Goal: Information Seeking & Learning: Learn about a topic

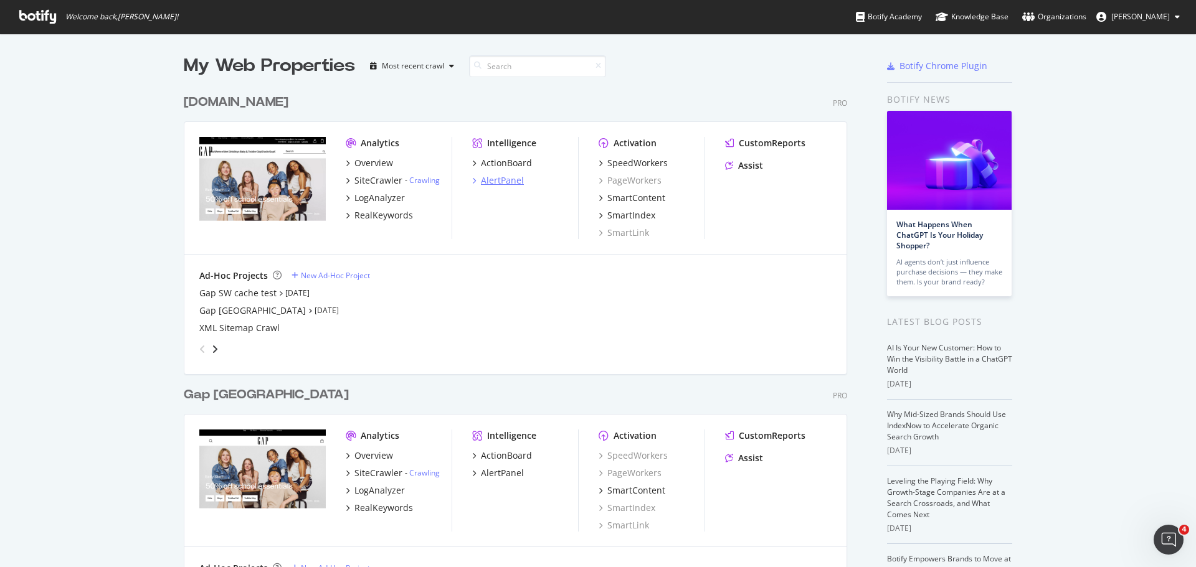
click at [486, 178] on div "AlertPanel" at bounding box center [502, 180] width 43 height 12
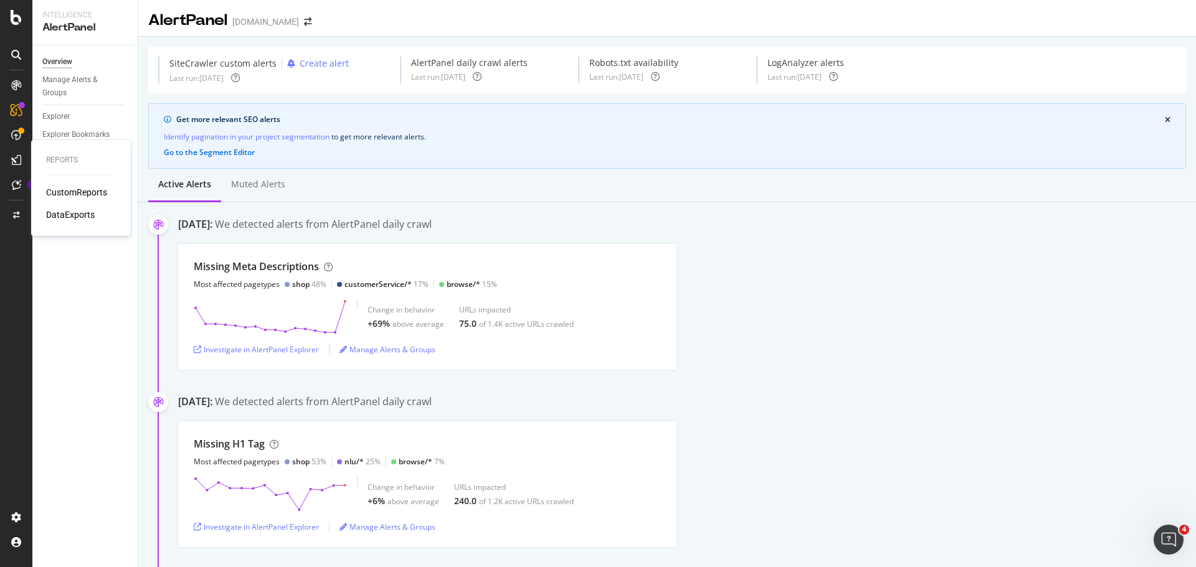
click at [82, 192] on div "CustomReports" at bounding box center [76, 192] width 61 height 12
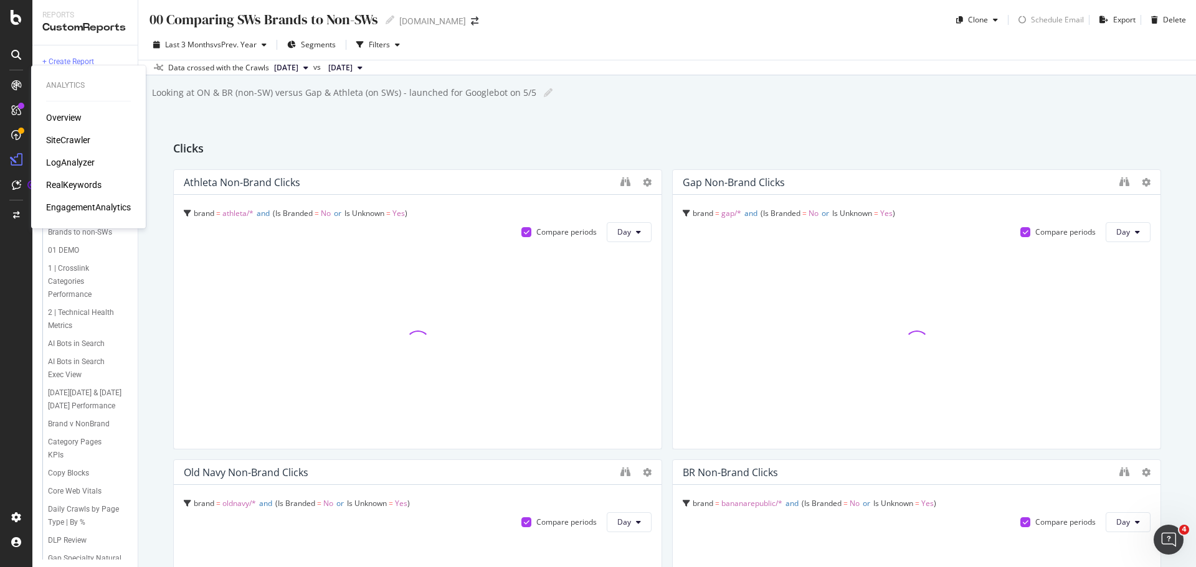
click at [82, 164] on div "LogAnalyzer" at bounding box center [70, 162] width 49 height 12
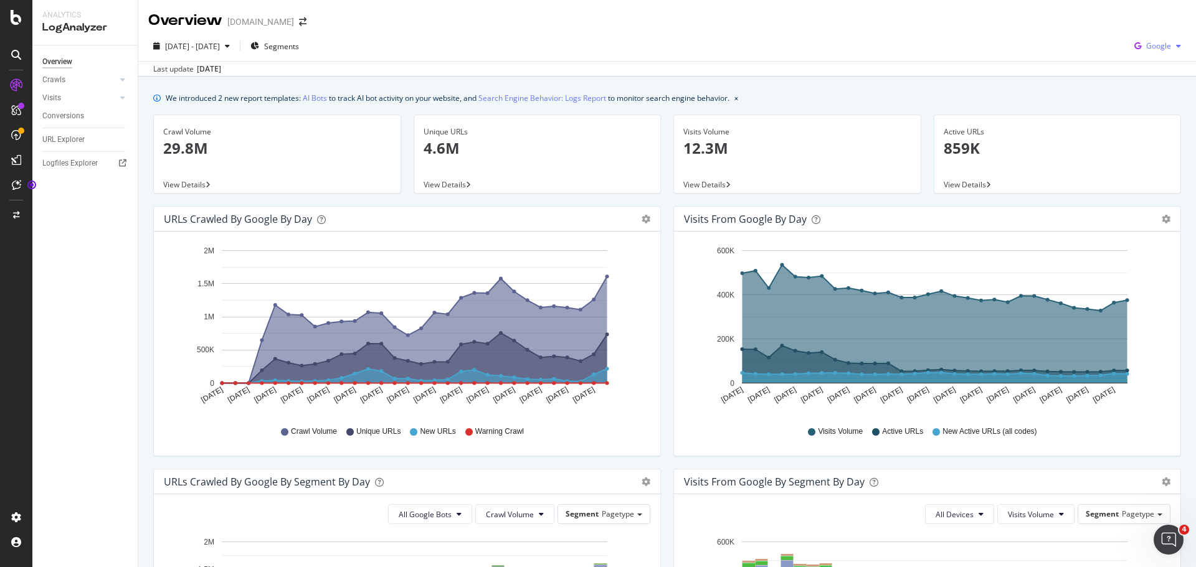
click at [1146, 46] on span "Google" at bounding box center [1158, 45] width 25 height 11
click at [1153, 116] on span "OpenAI" at bounding box center [1158, 116] width 46 height 11
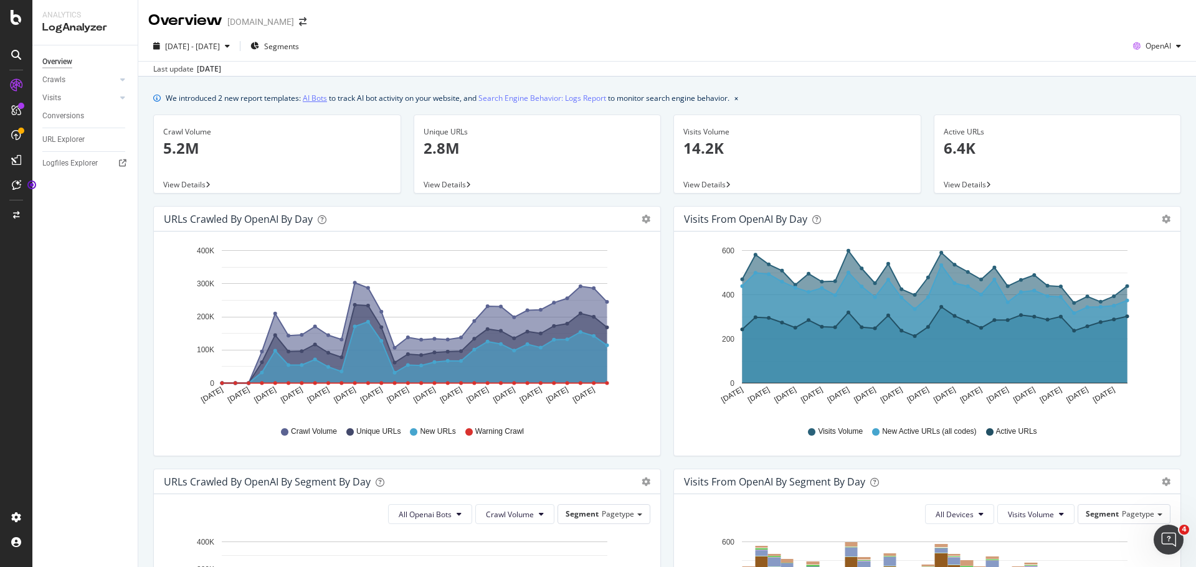
click at [308, 97] on link "AI Bots" at bounding box center [315, 98] width 24 height 13
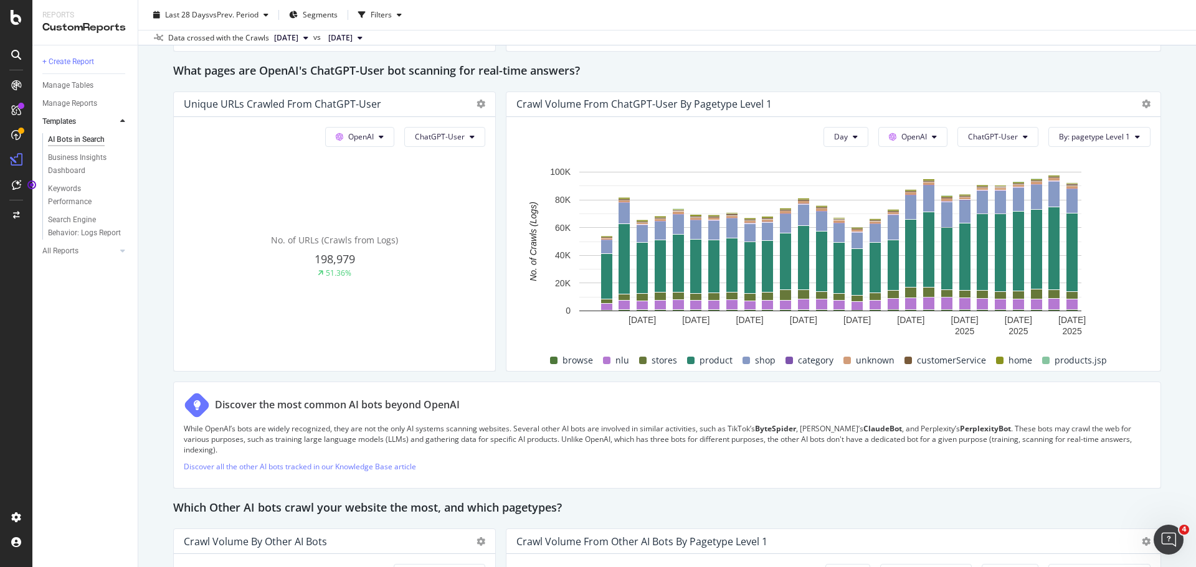
scroll to position [1370, 0]
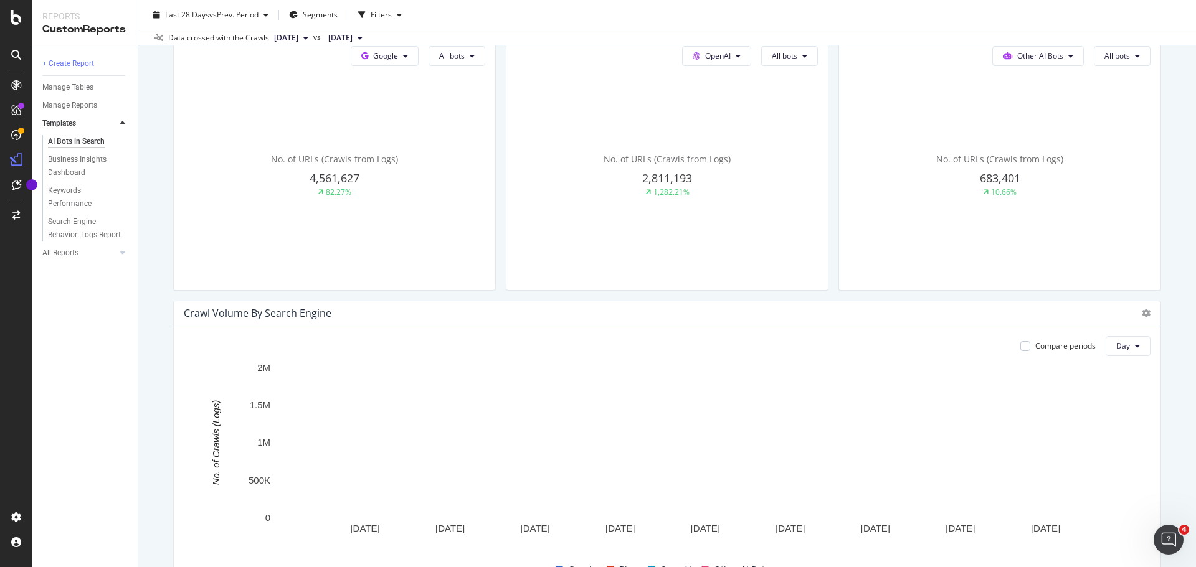
scroll to position [498, 0]
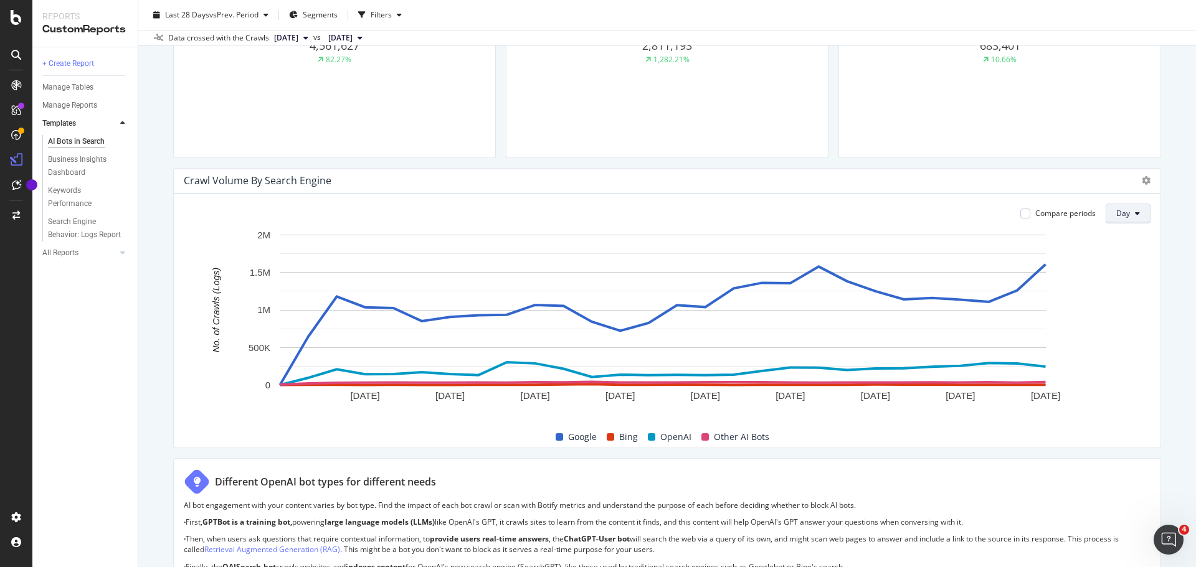
click at [1123, 215] on button "Day" at bounding box center [1127, 214] width 45 height 20
click at [1120, 263] on span "Week" at bounding box center [1118, 261] width 22 height 11
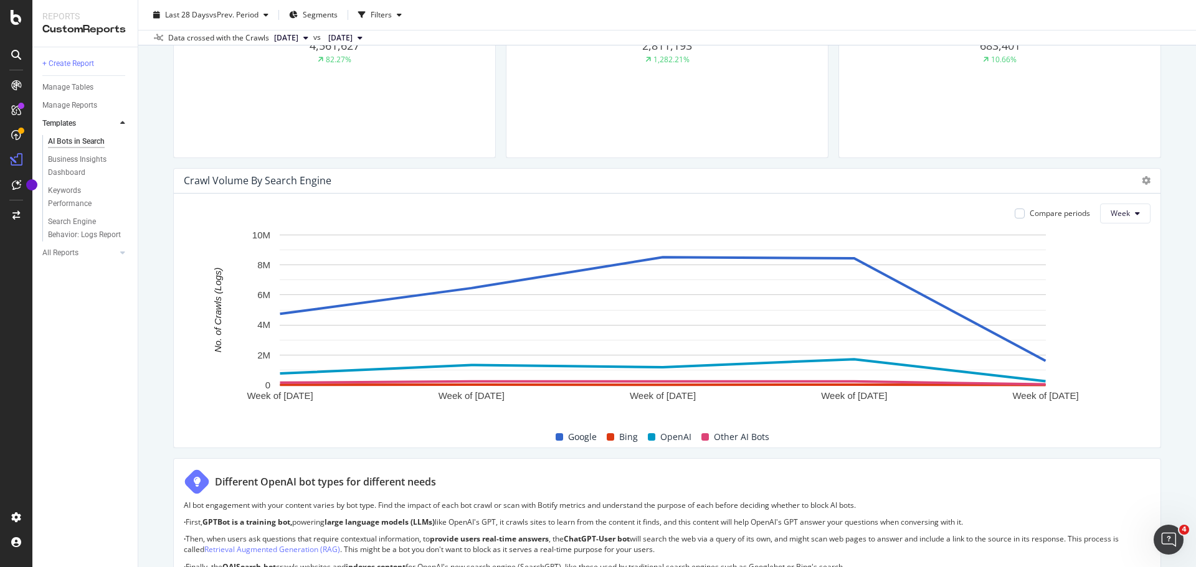
click at [555, 437] on span at bounding box center [558, 436] width 7 height 7
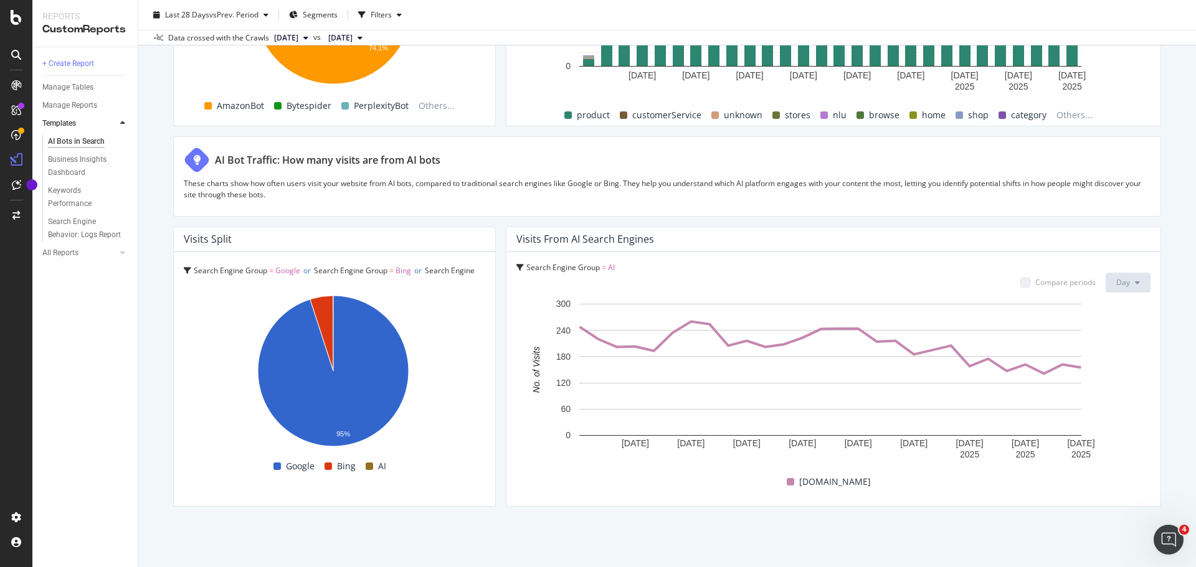
scroll to position [2073, 0]
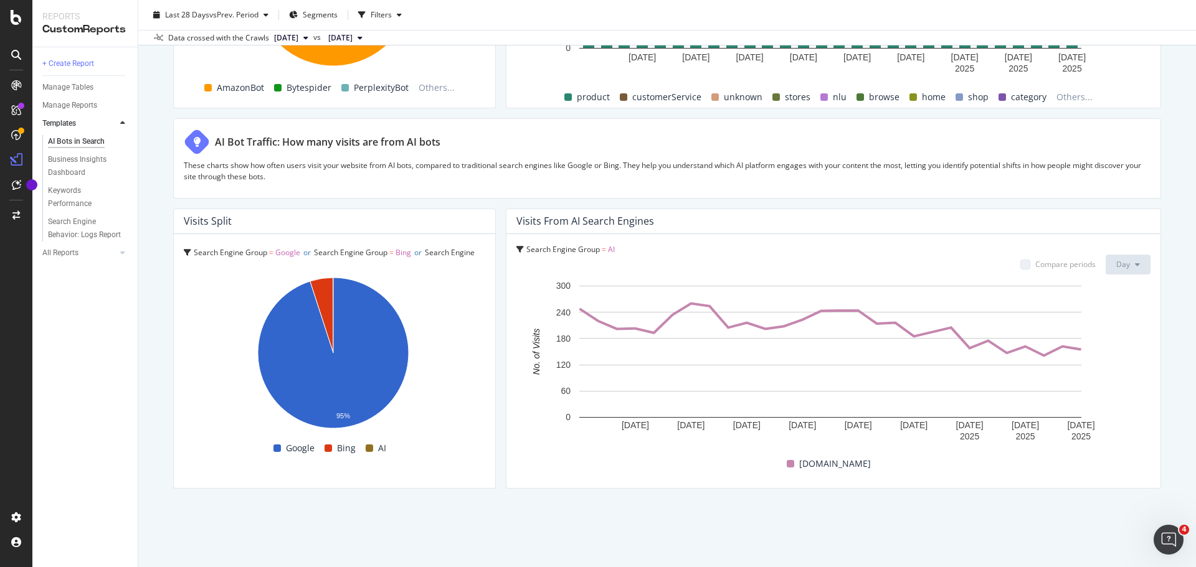
click at [182, 253] on div "Search Engine Group = Google or Search Engine Group = Bing or Search Engine Gro…" at bounding box center [334, 361] width 321 height 254
click at [188, 251] on icon at bounding box center [187, 252] width 7 height 7
click at [115, 253] on div at bounding box center [110, 253] width 12 height 12
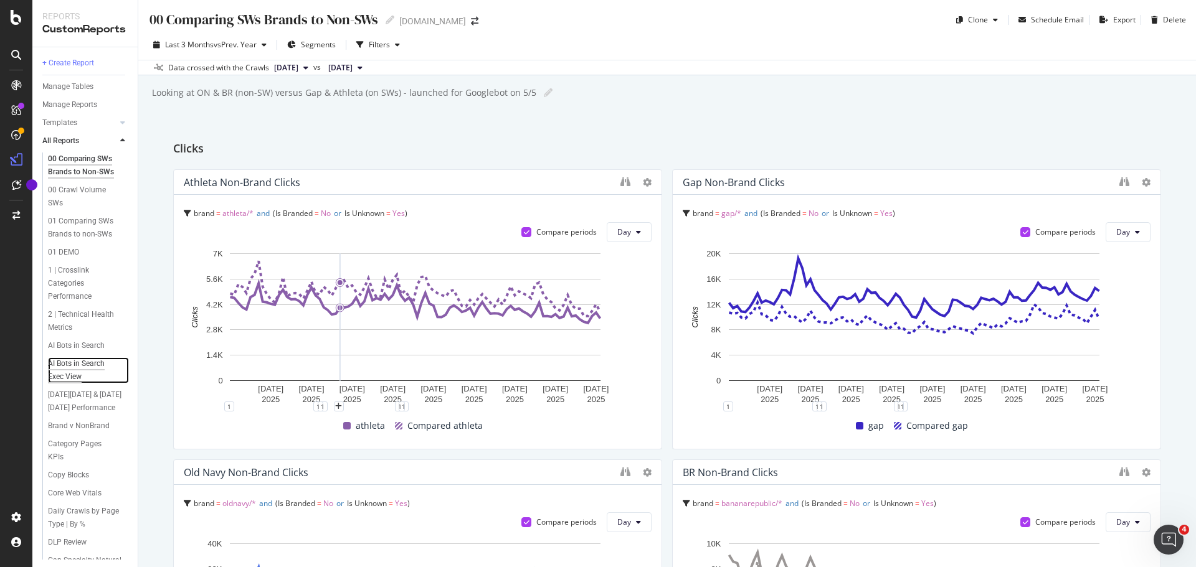
drag, startPoint x: 85, startPoint y: 349, endPoint x: 60, endPoint y: 370, distance: 33.2
click at [60, 370] on div "AI Bots in Search Exec View" at bounding box center [84, 370] width 72 height 26
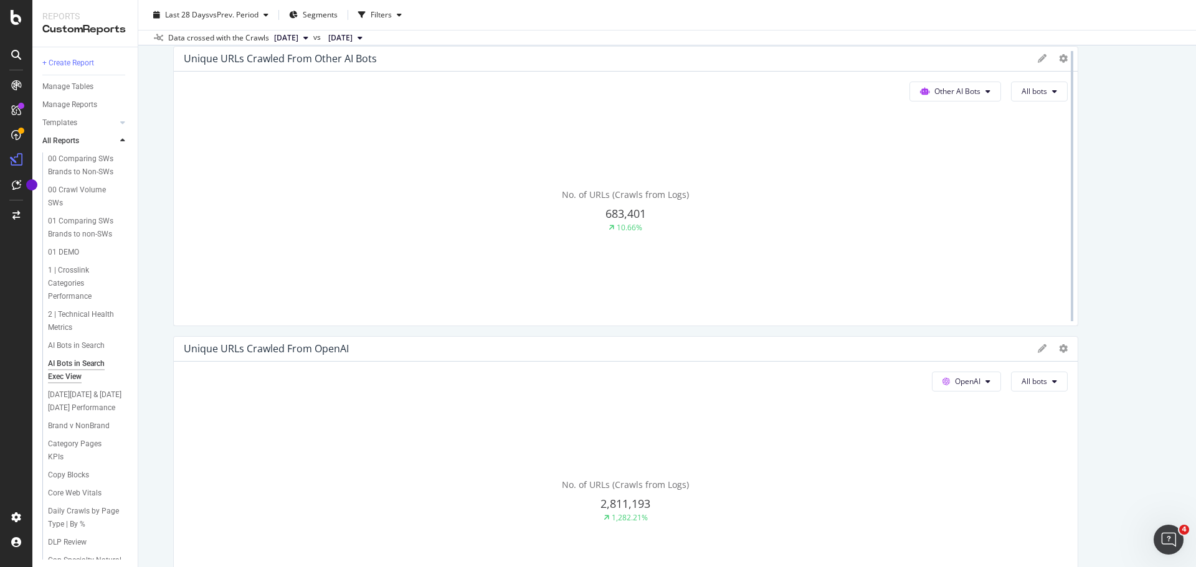
scroll to position [311, 0]
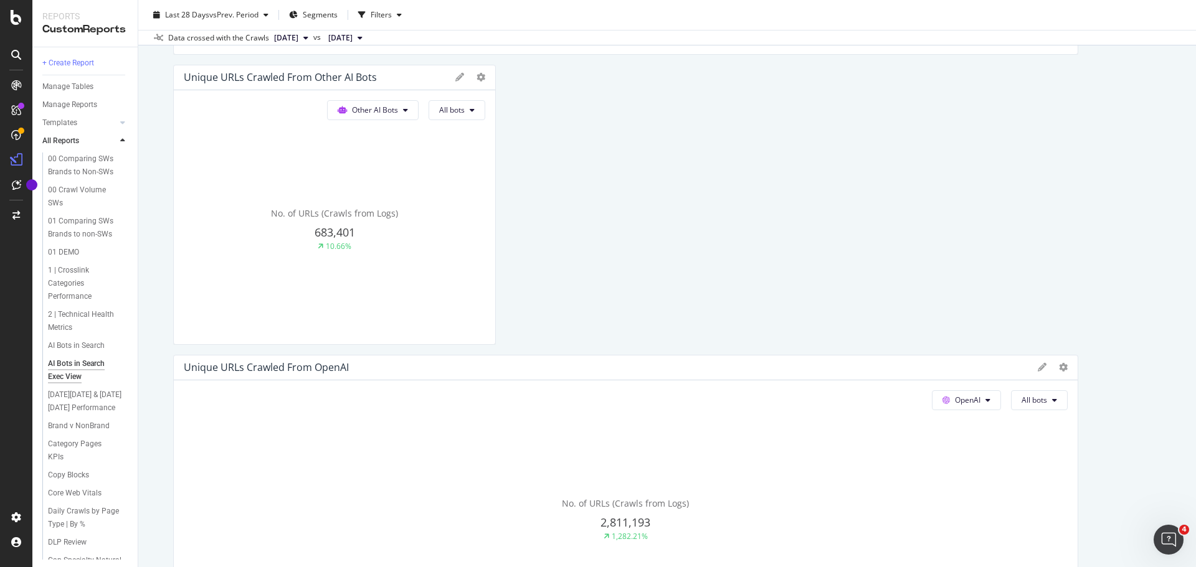
drag, startPoint x: 1064, startPoint y: 342, endPoint x: 354, endPoint y: 285, distance: 712.2
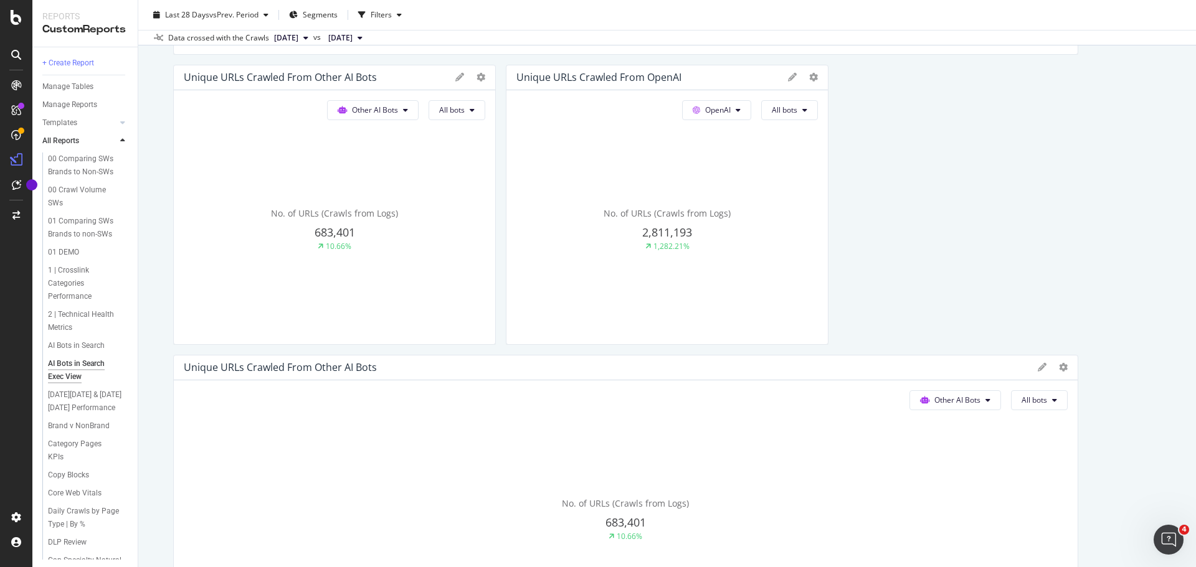
drag, startPoint x: 1061, startPoint y: 451, endPoint x: 1069, endPoint y: 466, distance: 17.0
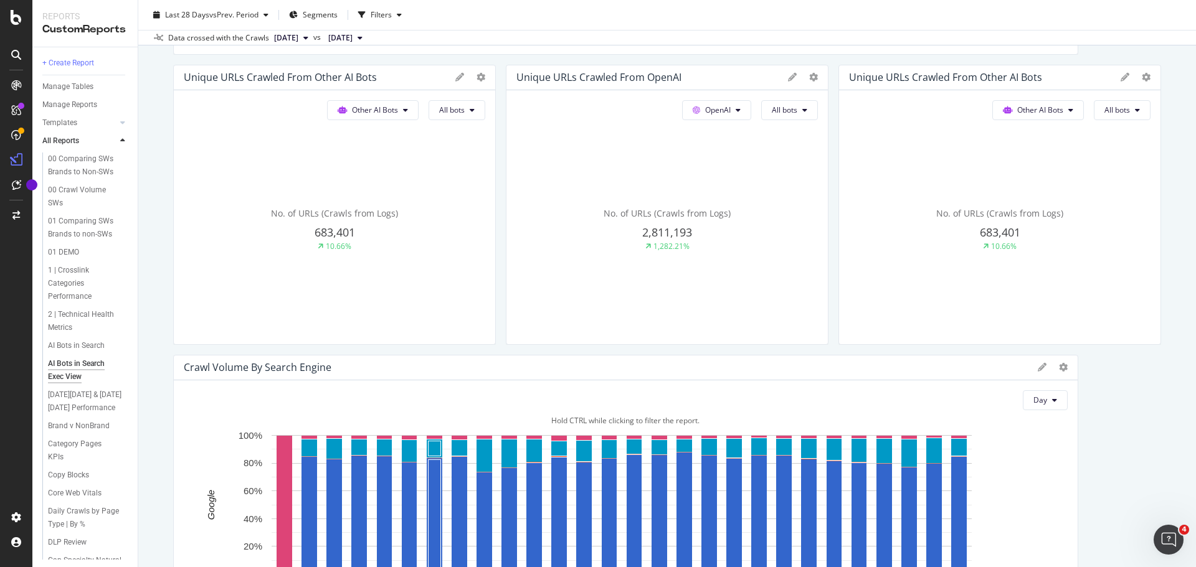
drag, startPoint x: 1064, startPoint y: 466, endPoint x: 422, endPoint y: 442, distance: 642.5
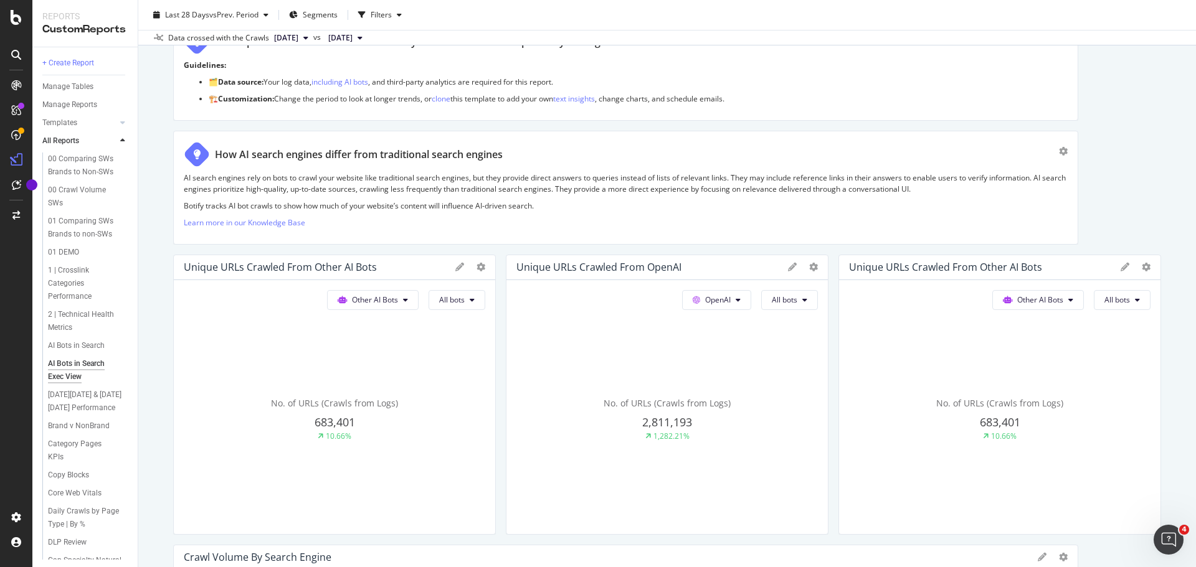
scroll to position [125, 0]
click at [398, 293] on span "Other AI Bots" at bounding box center [375, 296] width 46 height 11
click at [485, 293] on button "All bots" at bounding box center [456, 297] width 57 height 20
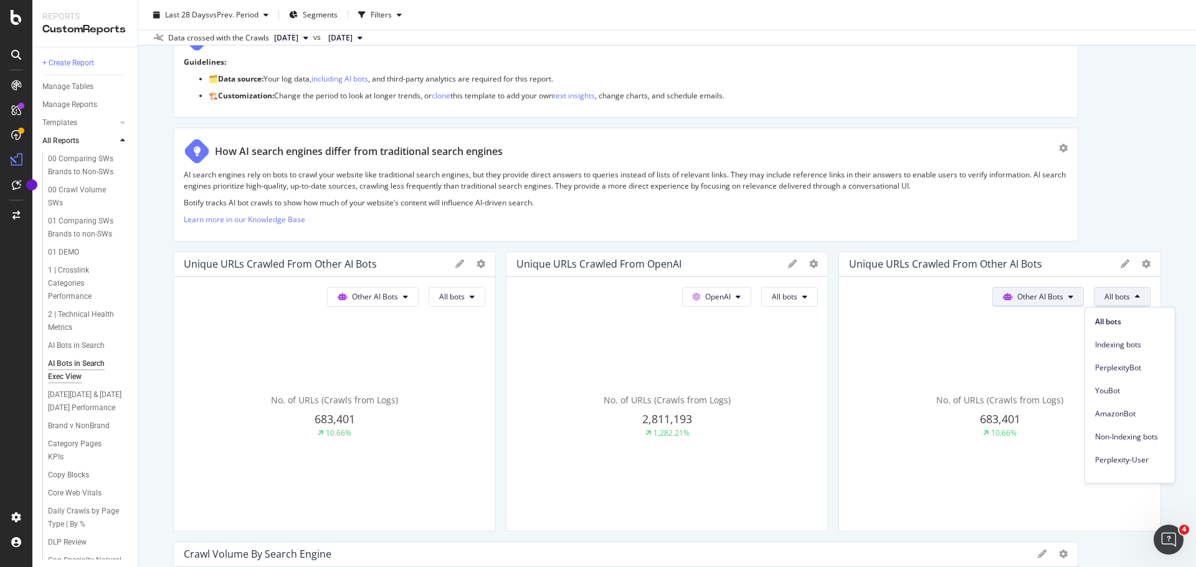
click at [418, 300] on button "Other AI Bots" at bounding box center [373, 297] width 92 height 20
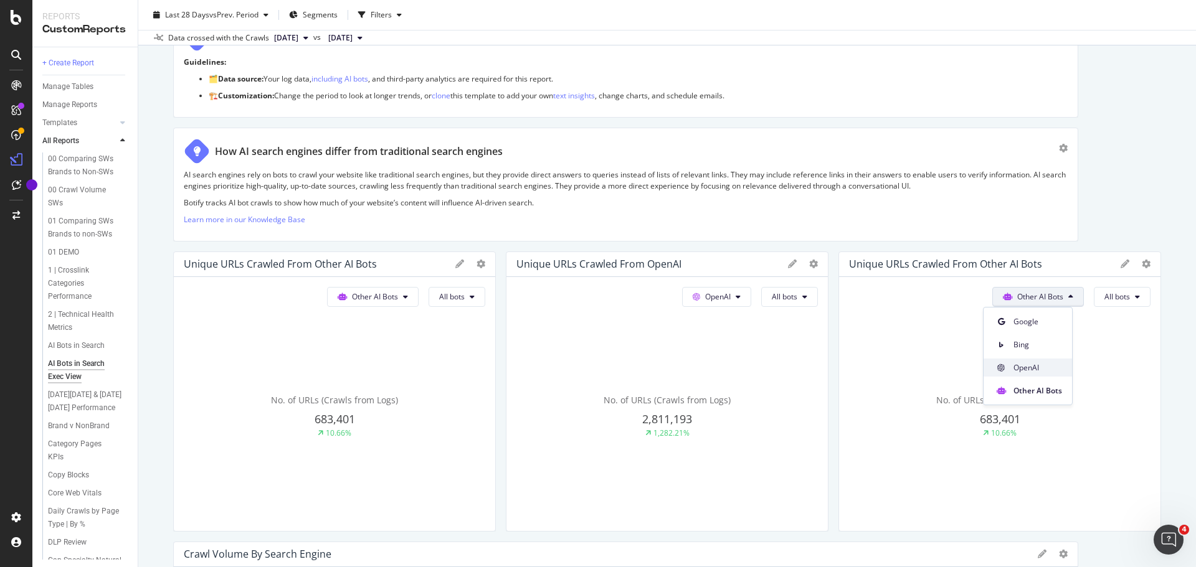
click at [1047, 369] on span "OpenAI" at bounding box center [1037, 367] width 49 height 11
click at [465, 301] on span "All bots" at bounding box center [452, 296] width 26 height 11
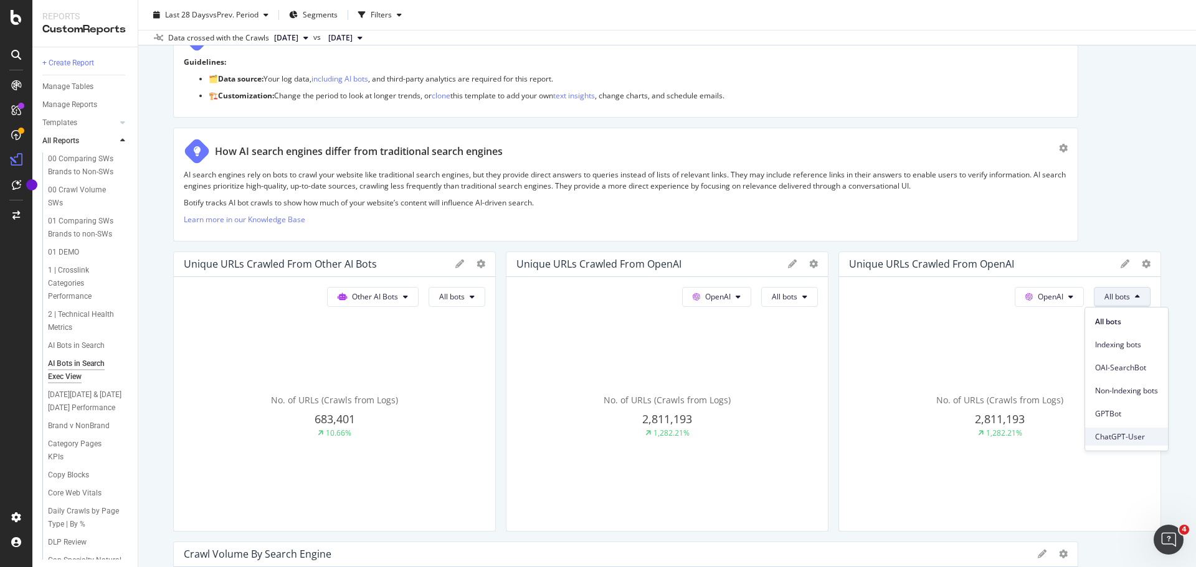
click at [1140, 437] on span "ChatGPT-User" at bounding box center [1126, 437] width 63 height 11
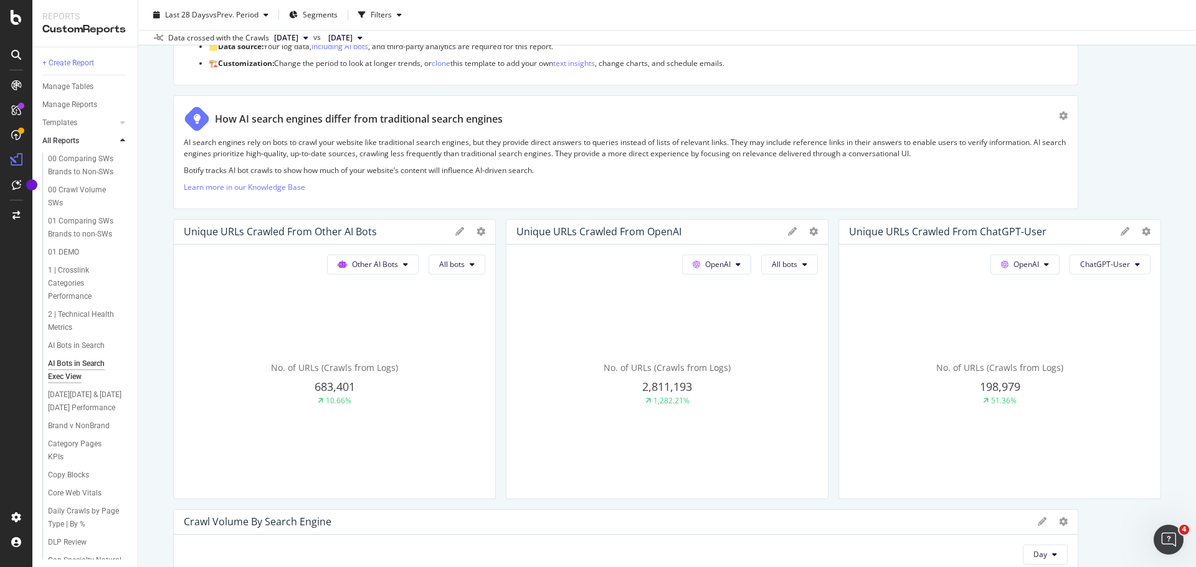
scroll to position [187, 0]
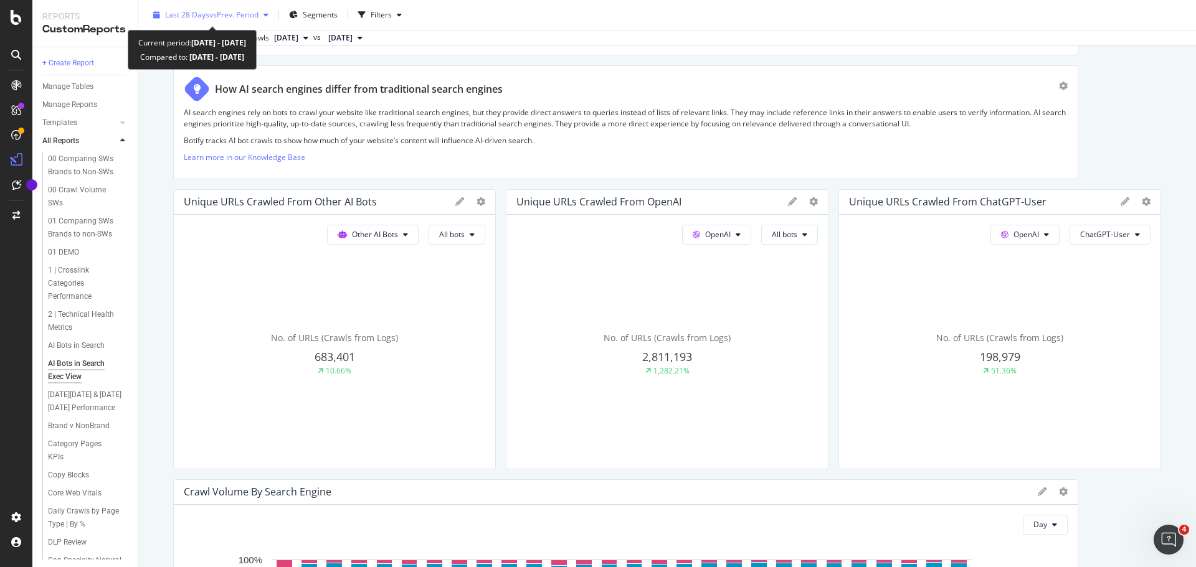
click at [267, 14] on icon "button" at bounding box center [265, 14] width 5 height 7
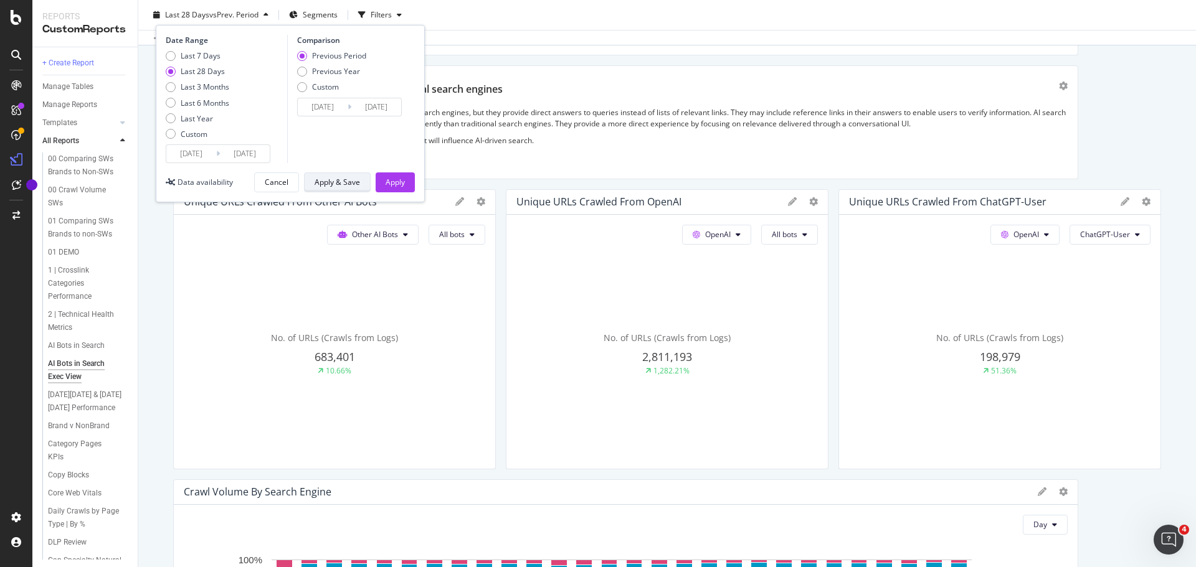
click at [348, 184] on div "Apply & Save" at bounding box center [336, 182] width 45 height 11
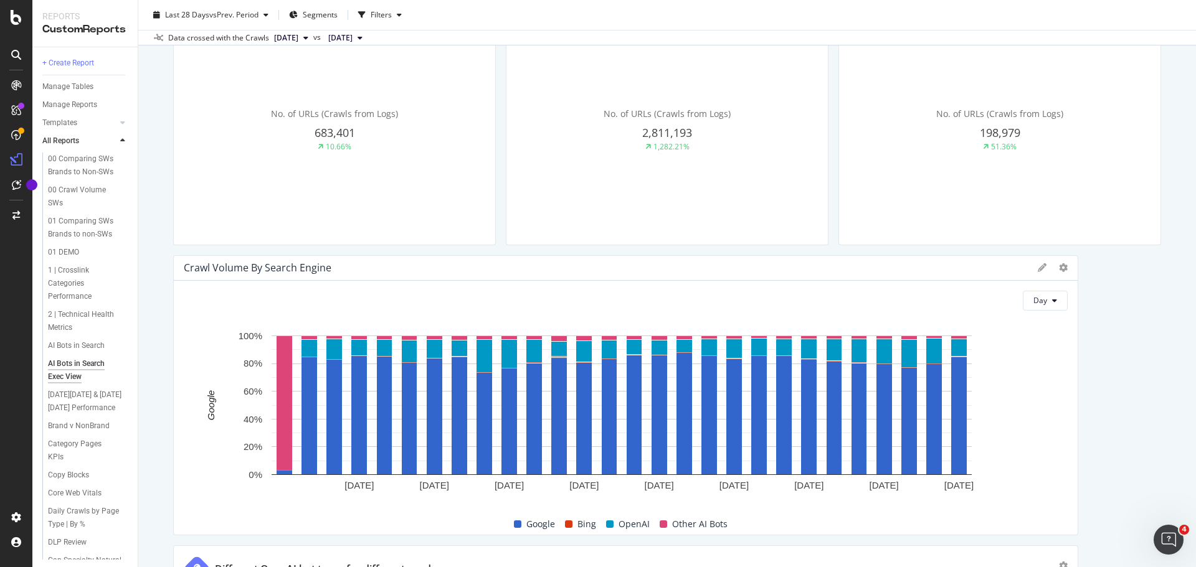
scroll to position [436, 0]
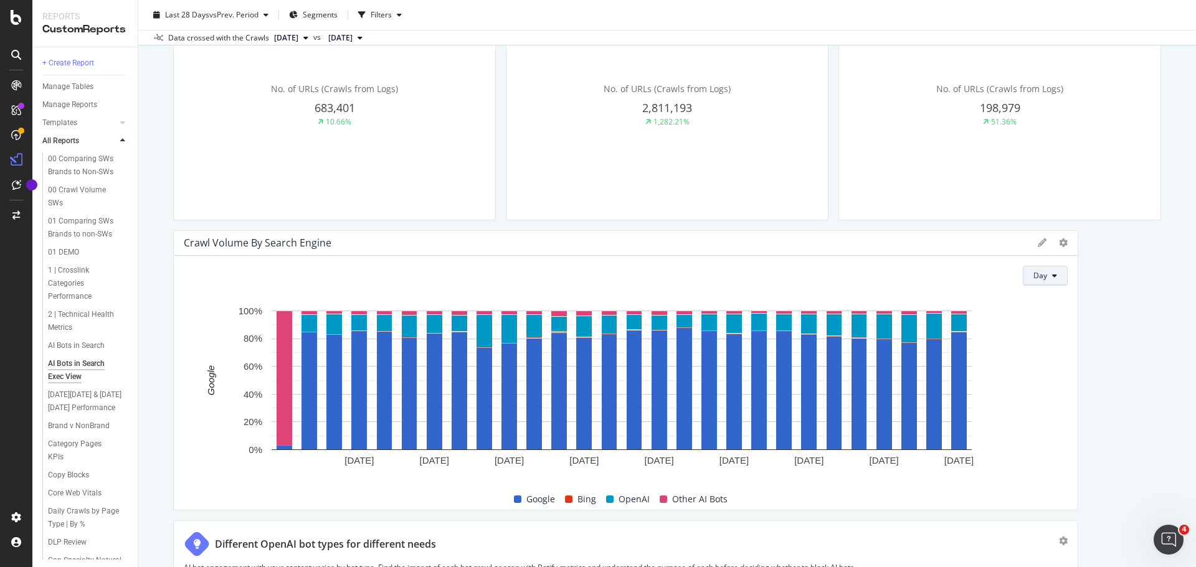
click at [1040, 277] on button "Day" at bounding box center [1045, 276] width 45 height 20
click at [1037, 320] on span "Week" at bounding box center [1036, 323] width 22 height 11
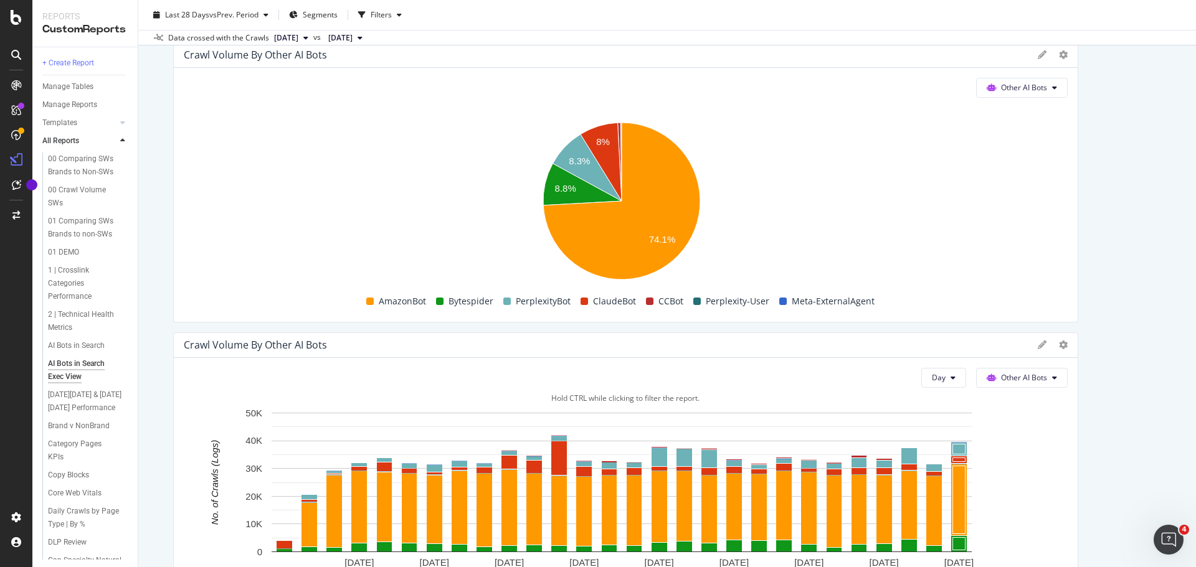
scroll to position [1121, 0]
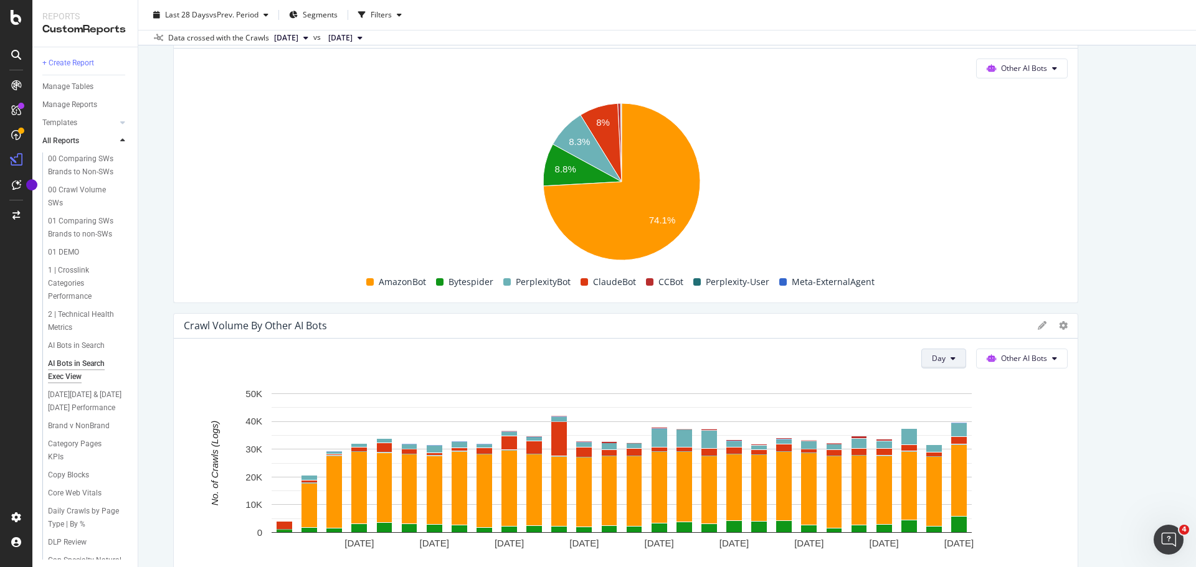
click at [932, 356] on span "Day" at bounding box center [939, 358] width 14 height 11
click at [933, 410] on span "Week" at bounding box center [934, 406] width 22 height 11
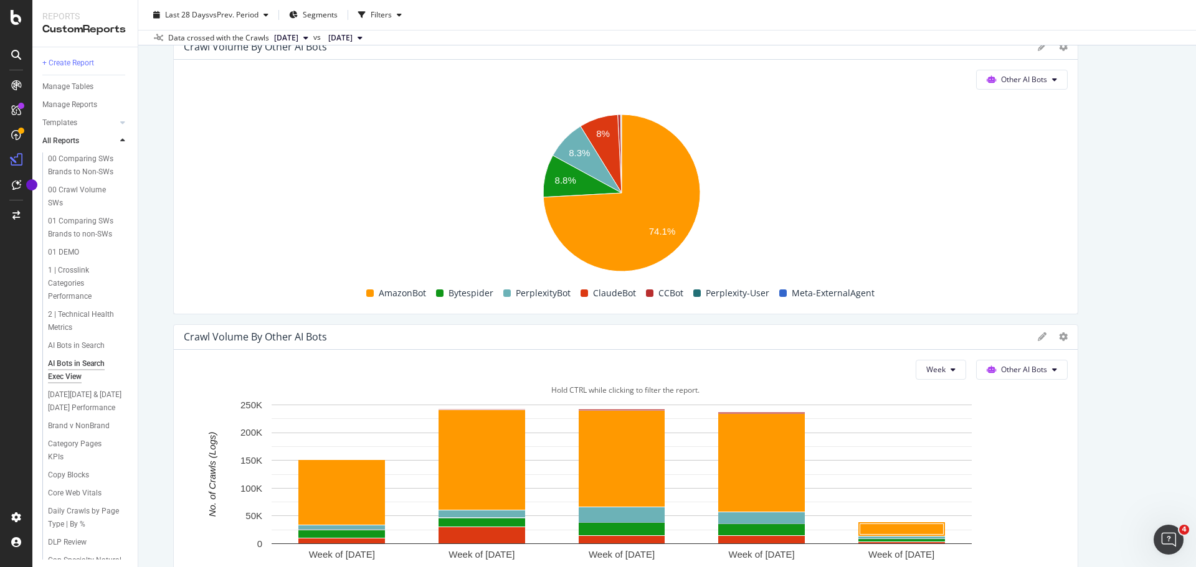
scroll to position [996, 0]
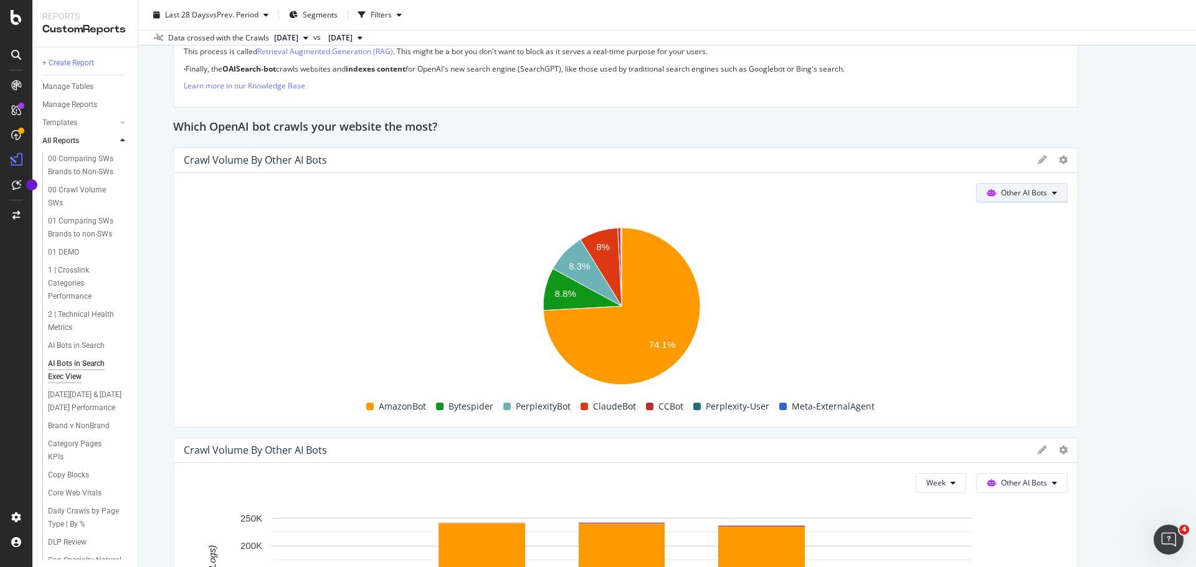
click at [1016, 187] on span "Other AI Bots" at bounding box center [1024, 192] width 46 height 11
click at [1008, 270] on div "OpenAI" at bounding box center [1011, 264] width 88 height 18
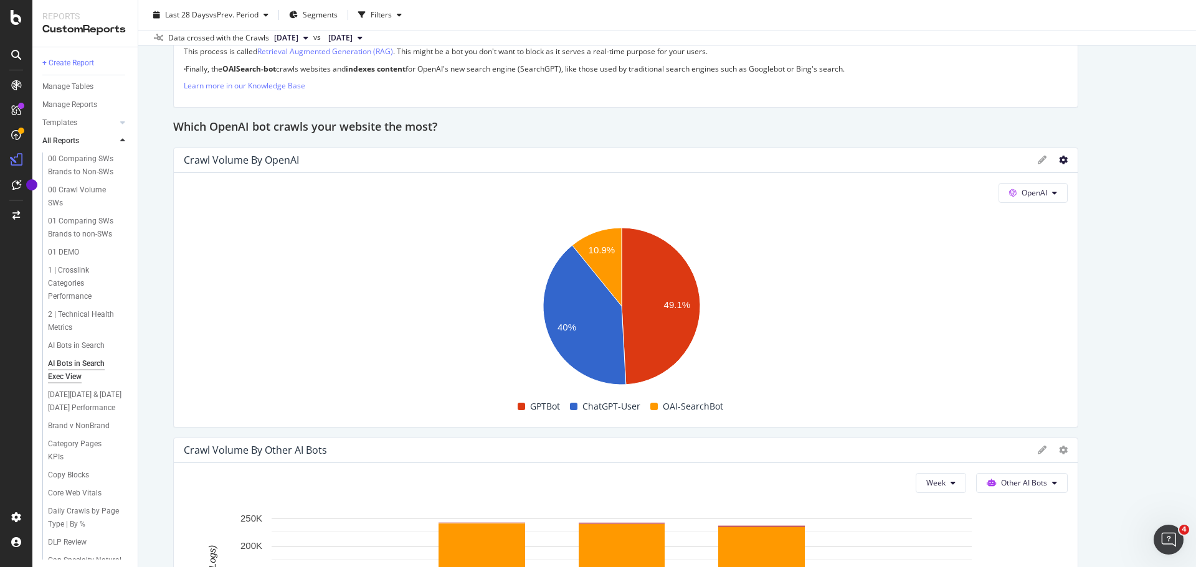
click at [1059, 159] on icon at bounding box center [1063, 160] width 9 height 9
drag, startPoint x: 921, startPoint y: 154, endPoint x: 791, endPoint y: 182, distance: 132.4
drag, startPoint x: 791, startPoint y: 182, endPoint x: 752, endPoint y: 238, distance: 68.8
drag, startPoint x: 290, startPoint y: 163, endPoint x: 1036, endPoint y: 160, distance: 746.0
click at [1037, 160] on icon at bounding box center [1041, 160] width 9 height 9
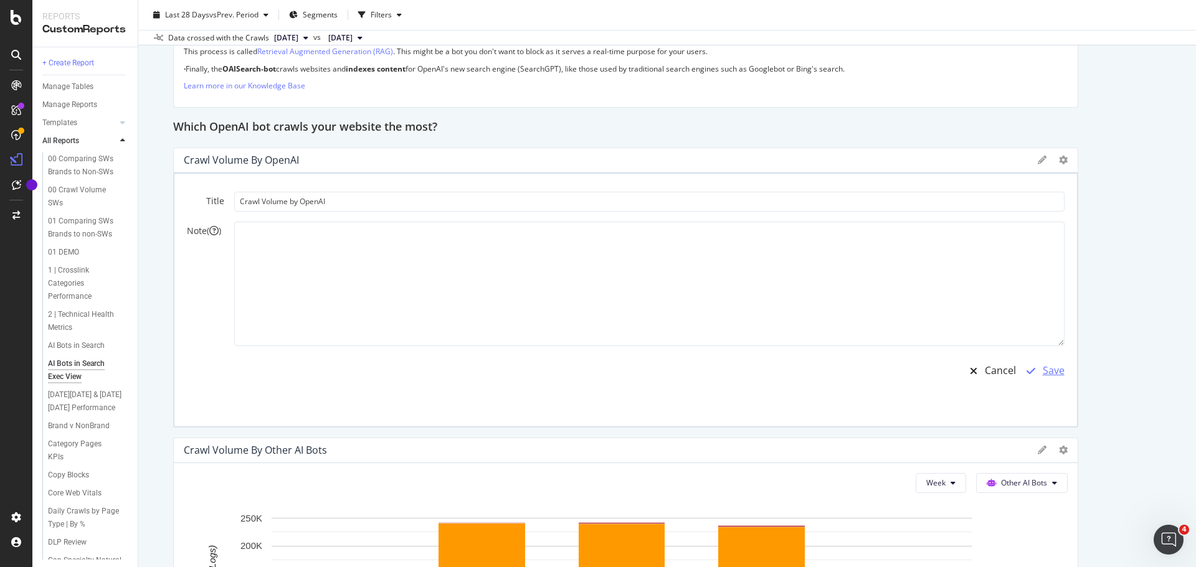
click at [1055, 366] on div "Save" at bounding box center [1053, 371] width 22 height 14
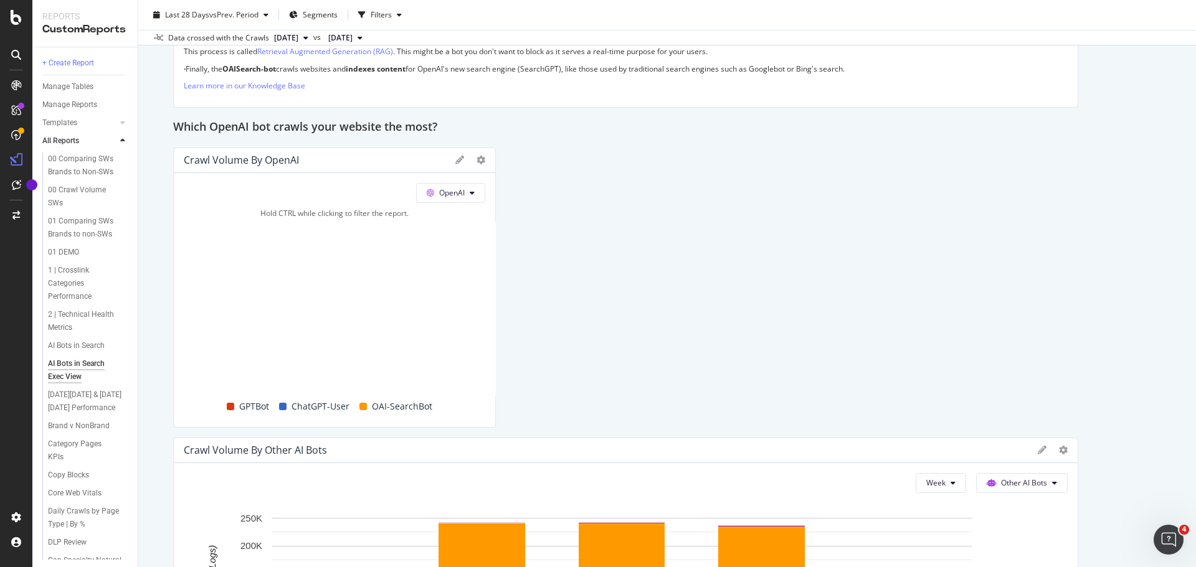
drag, startPoint x: 1065, startPoint y: 422, endPoint x: 389, endPoint y: 357, distance: 680.0
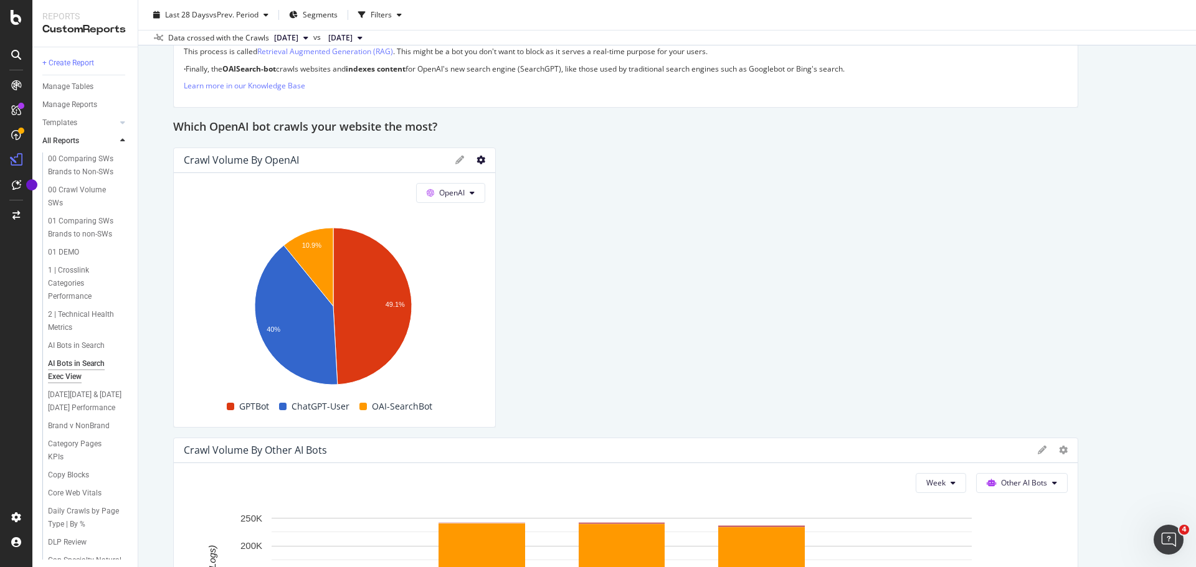
click at [477, 163] on icon at bounding box center [480, 160] width 9 height 9
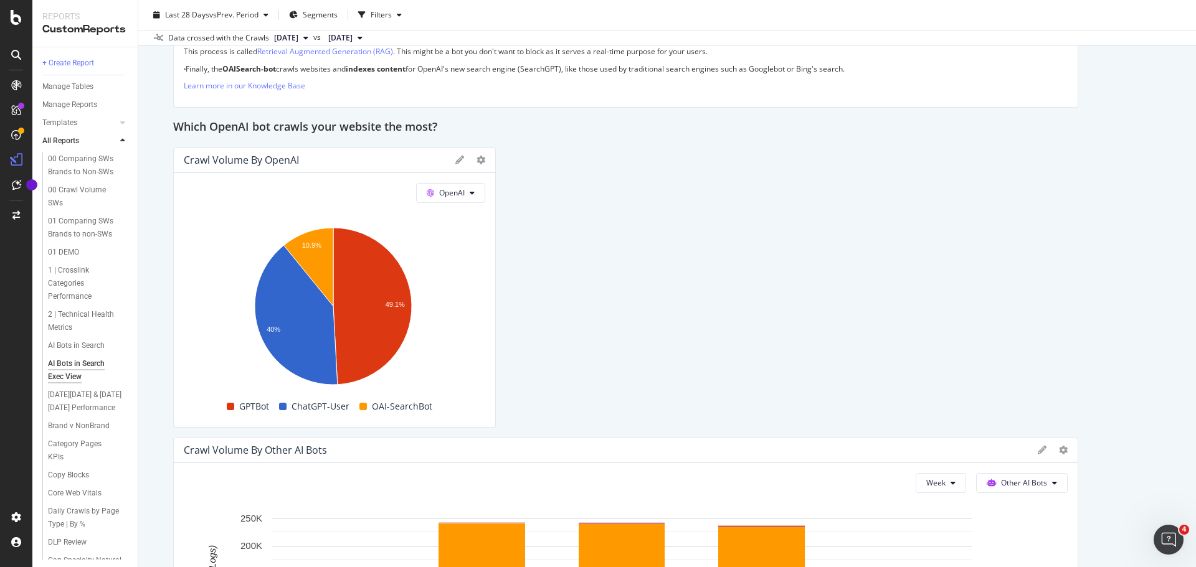
drag, startPoint x: 251, startPoint y: 187, endPoint x: 262, endPoint y: 158, distance: 31.3
click at [262, 158] on div "Crawl Volume by OpenAI" at bounding box center [241, 160] width 115 height 12
click at [339, 154] on div "Crawl Volume by OpenAI" at bounding box center [316, 160] width 265 height 12
click at [272, 158] on div "Crawl Volume by OpenAI" at bounding box center [241, 160] width 115 height 12
click at [187, 199] on div "OpenAI" at bounding box center [334, 193] width 301 height 20
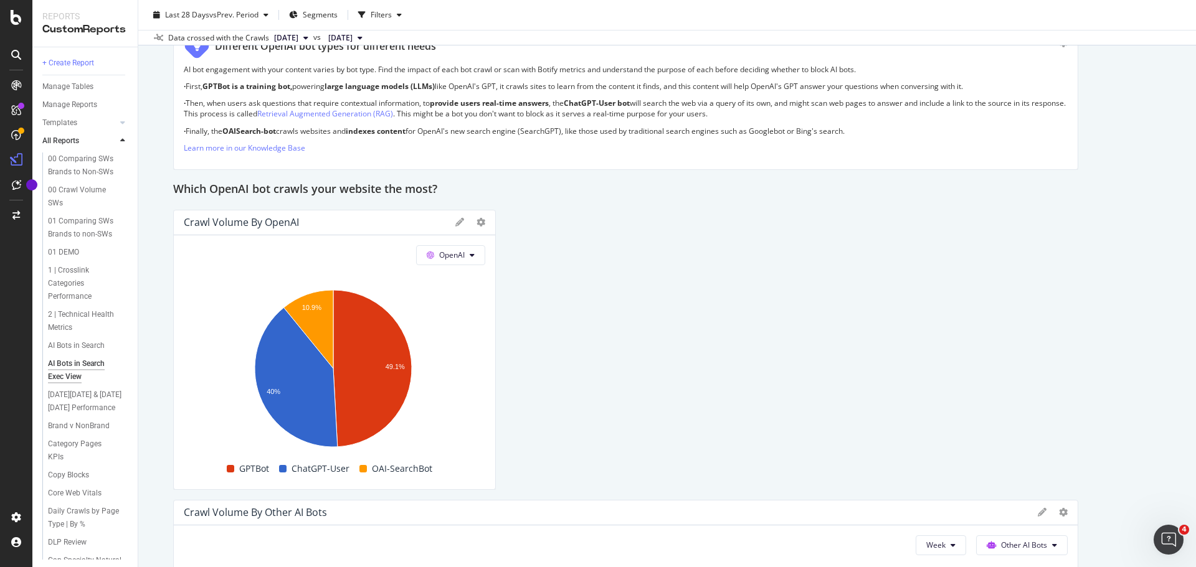
scroll to position [872, 0]
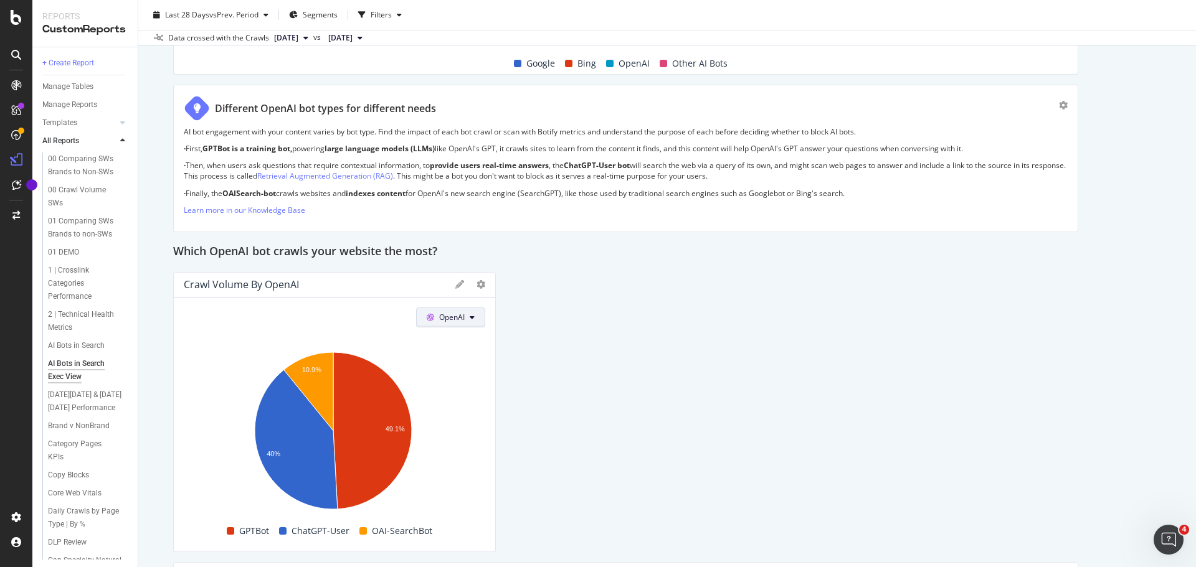
click at [458, 320] on span "OpenAI" at bounding box center [452, 317] width 26 height 11
click at [483, 286] on div at bounding box center [489, 412] width 12 height 280
click at [476, 285] on icon at bounding box center [480, 284] width 9 height 9
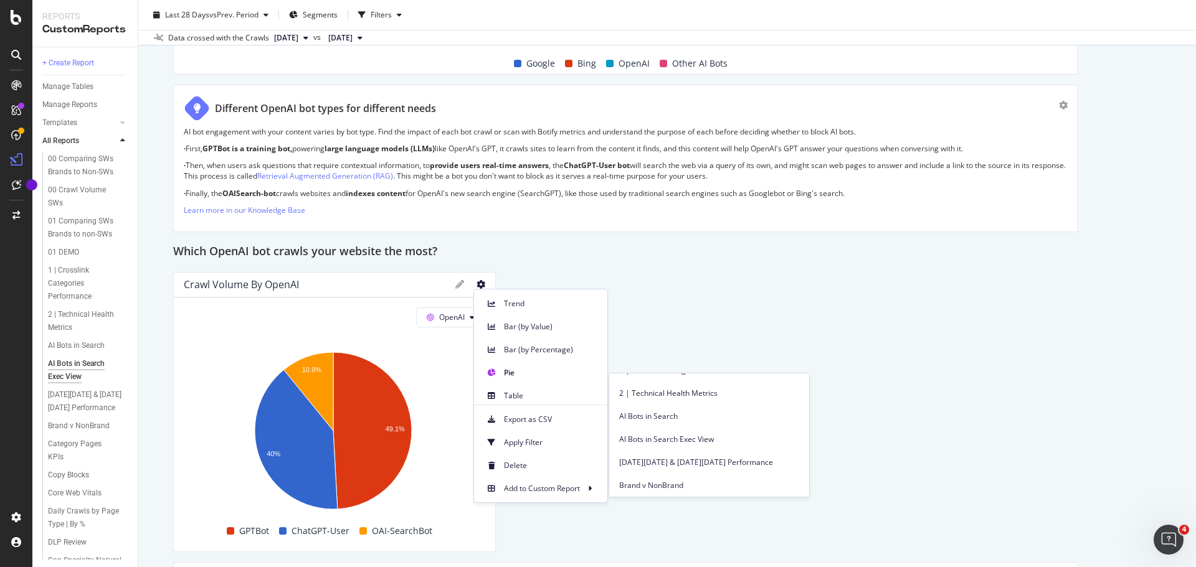
scroll to position [109, 0]
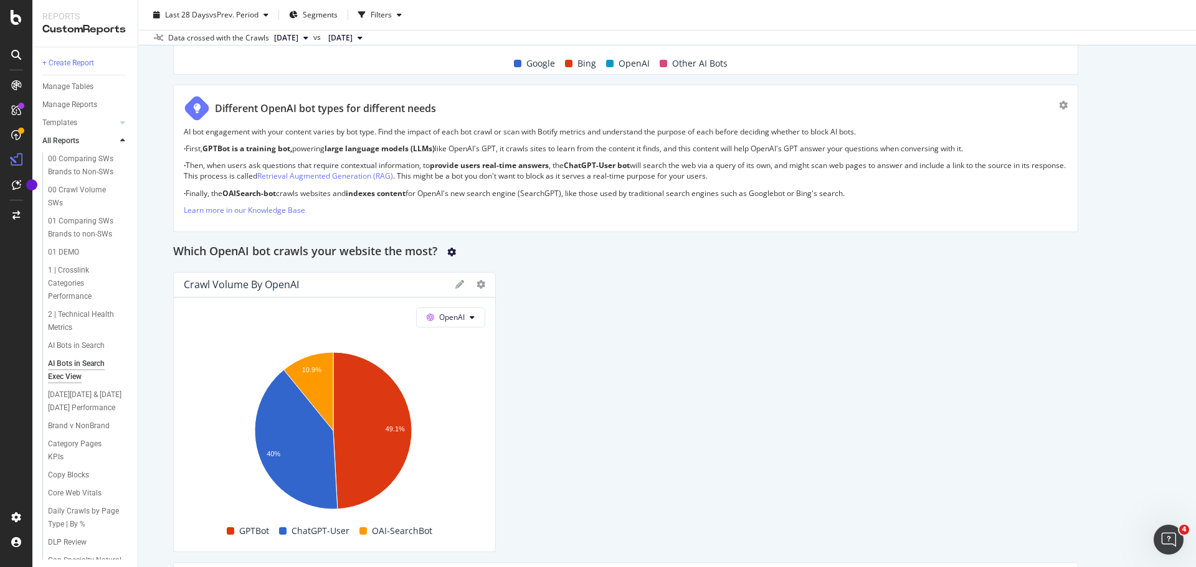
click at [452, 252] on icon "gear" at bounding box center [451, 252] width 9 height 9
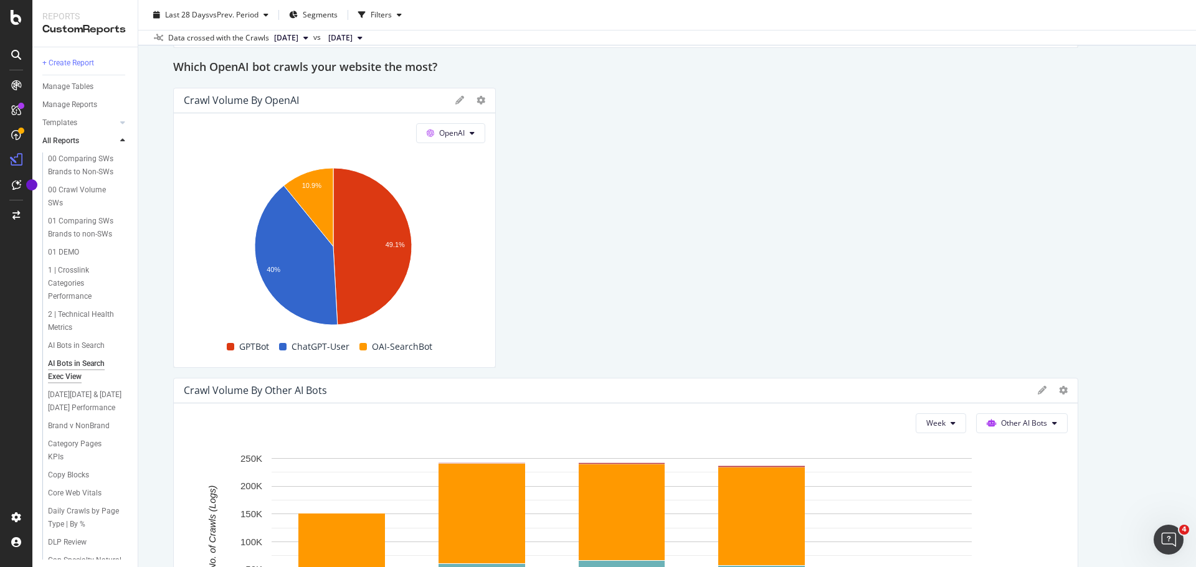
scroll to position [1059, 0]
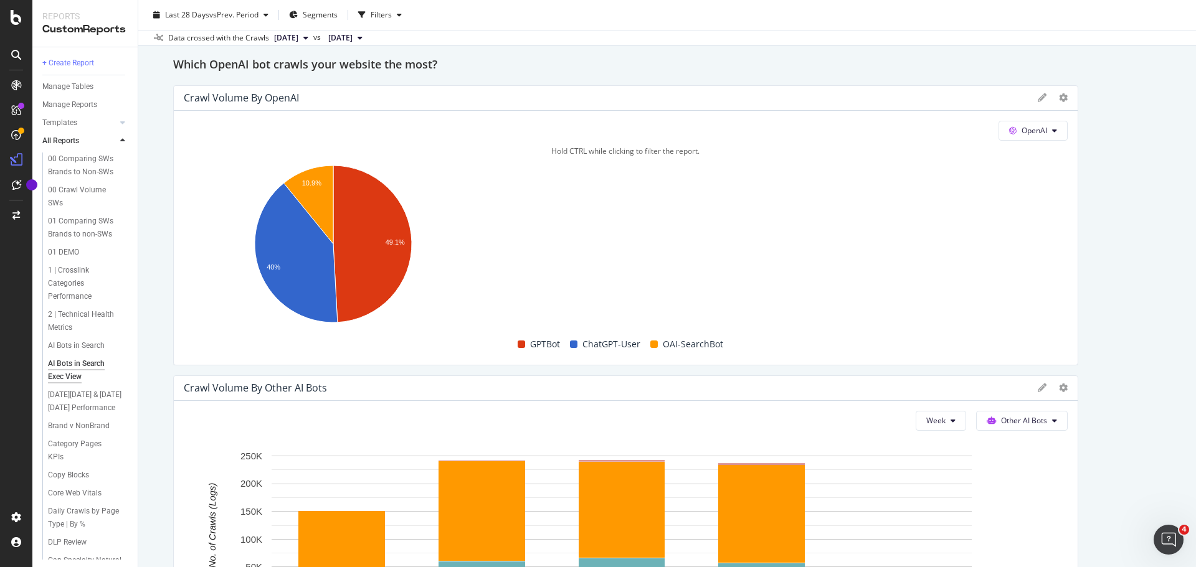
drag, startPoint x: 492, startPoint y: 352, endPoint x: 1054, endPoint y: 329, distance: 562.8
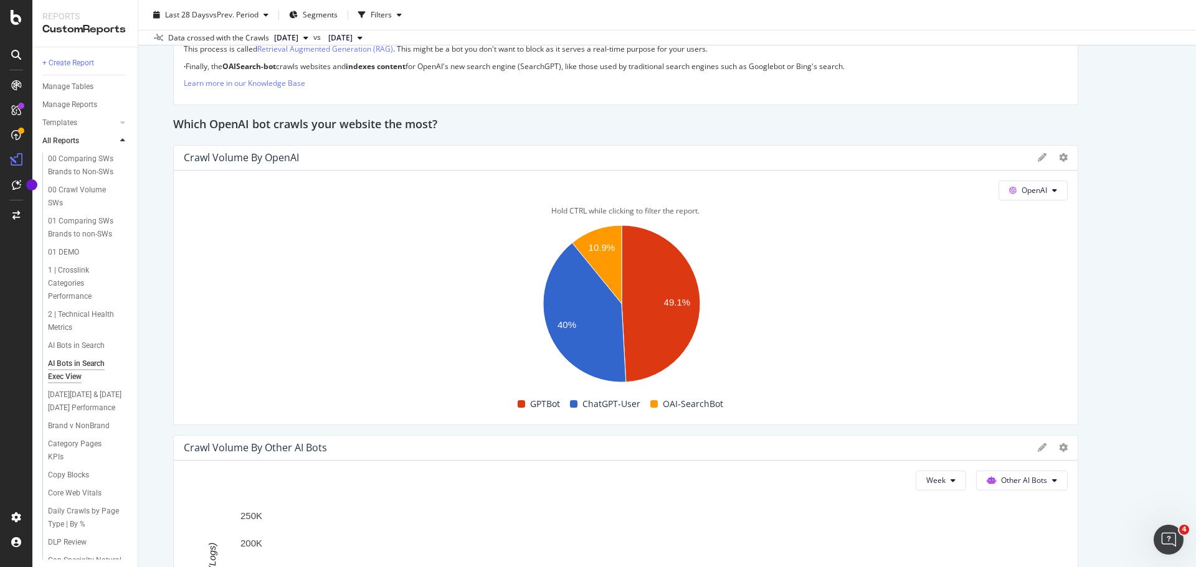
scroll to position [996, 0]
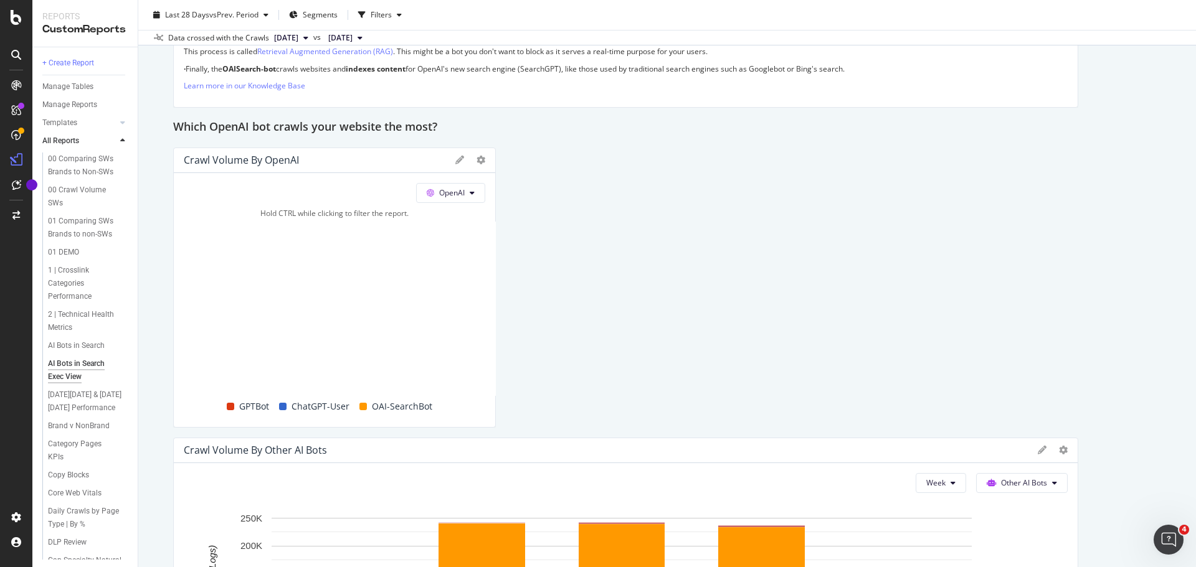
drag, startPoint x: 1062, startPoint y: 422, endPoint x: 526, endPoint y: 402, distance: 537.2
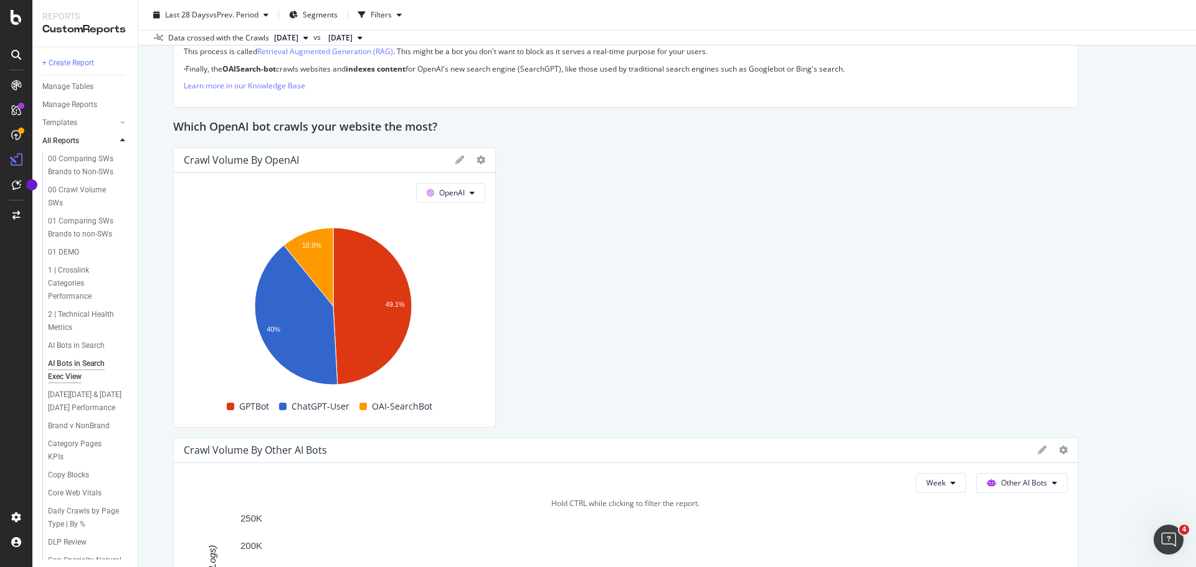
scroll to position [1245, 0]
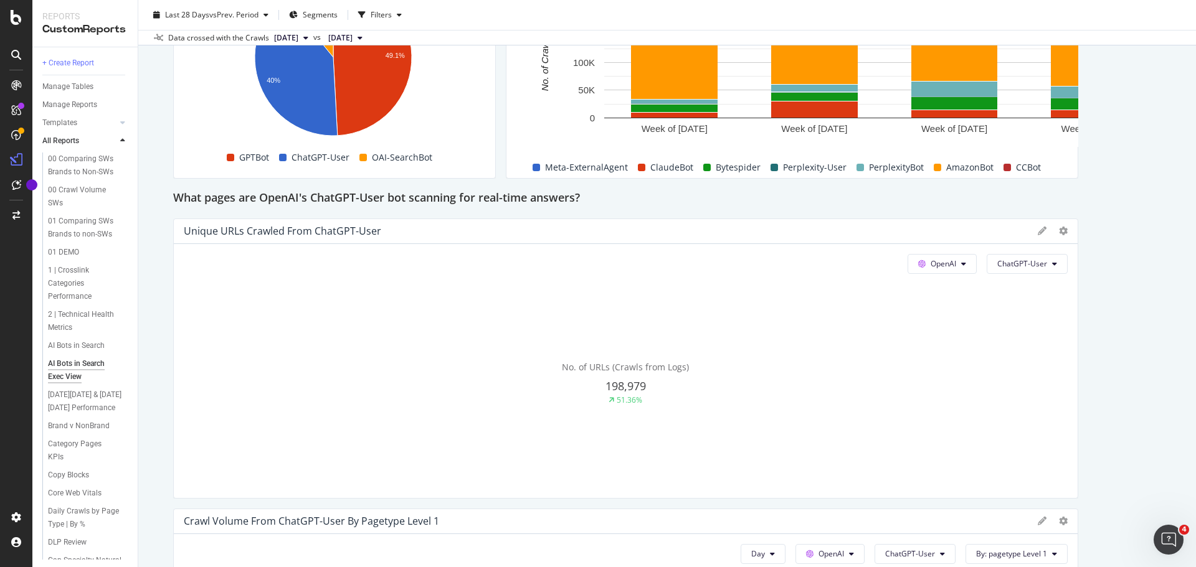
drag, startPoint x: 1069, startPoint y: 335, endPoint x: 725, endPoint y: 336, distance: 343.1
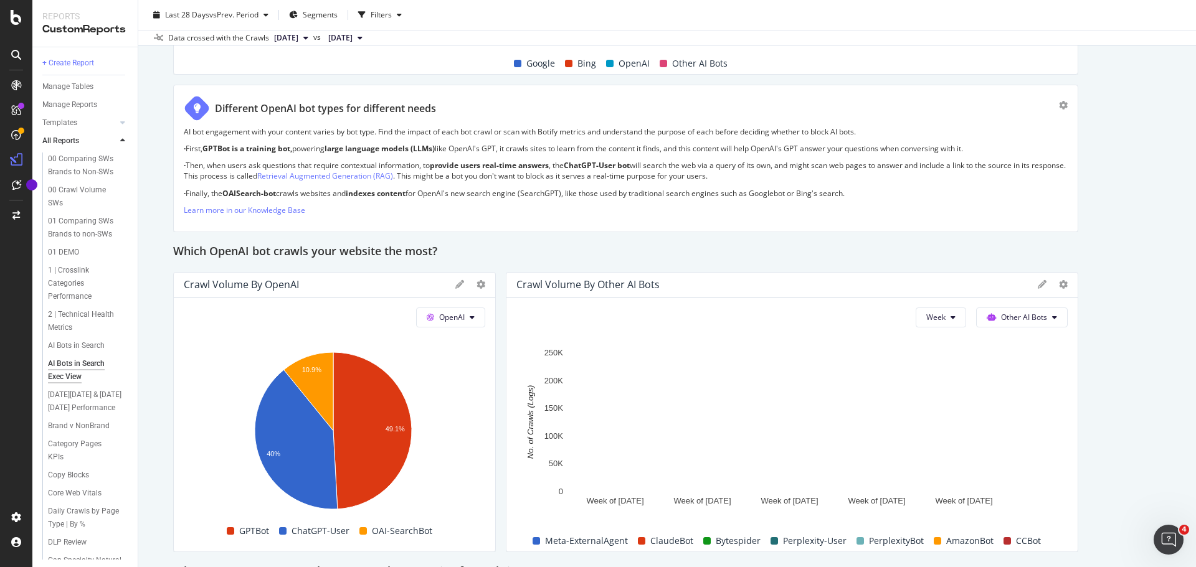
scroll to position [934, 0]
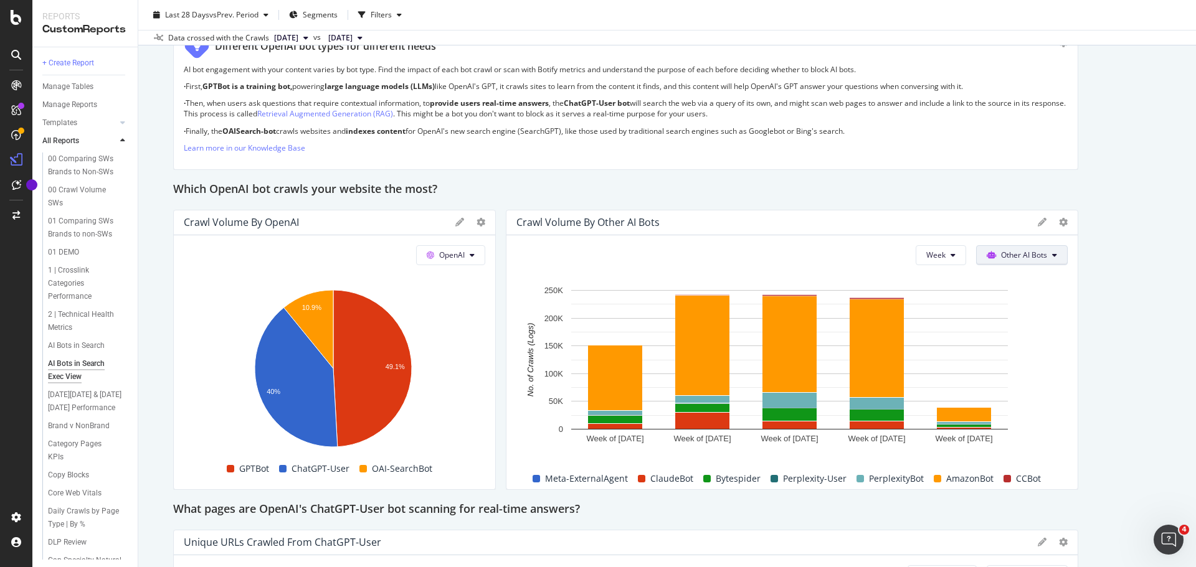
click at [1023, 258] on span "Other AI Bots" at bounding box center [1024, 255] width 46 height 11
click at [1009, 324] on span "OpenAI" at bounding box center [1021, 326] width 49 height 11
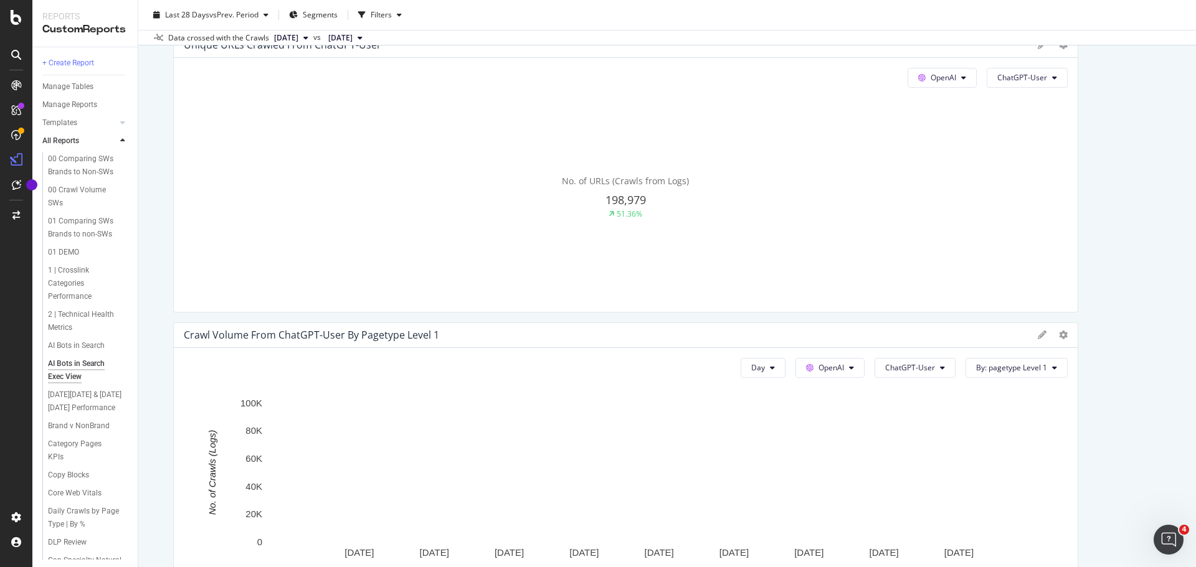
scroll to position [1432, 0]
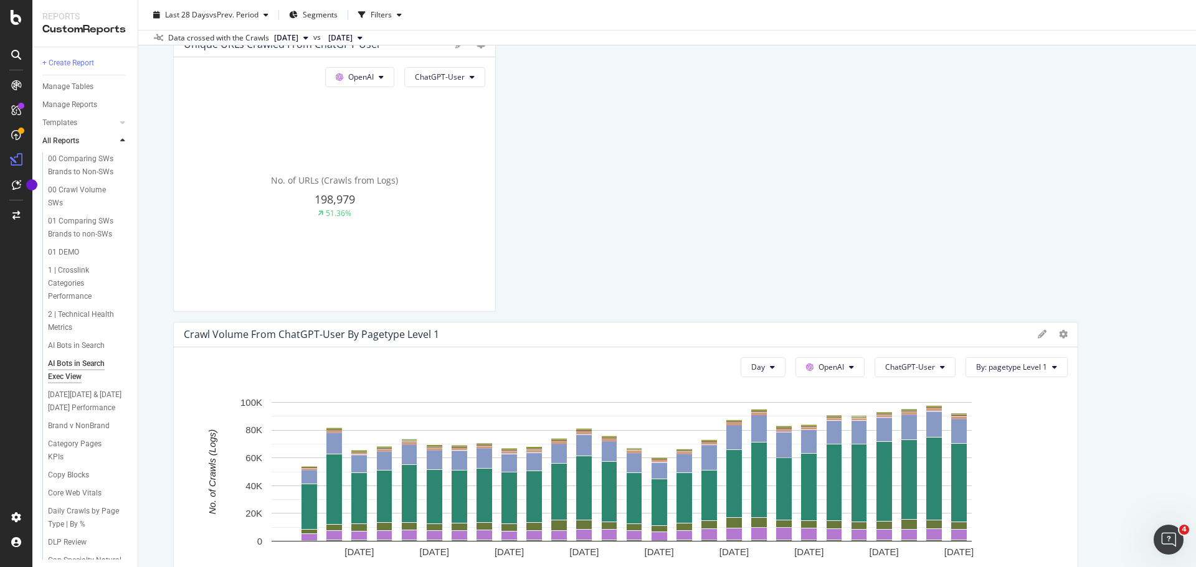
drag, startPoint x: 1064, startPoint y: 265, endPoint x: 410, endPoint y: 236, distance: 654.5
click at [1070, 410] on div "This report shows AI bot interaction with your website and its impact on your o…" at bounding box center [667, 353] width 988 height 3293
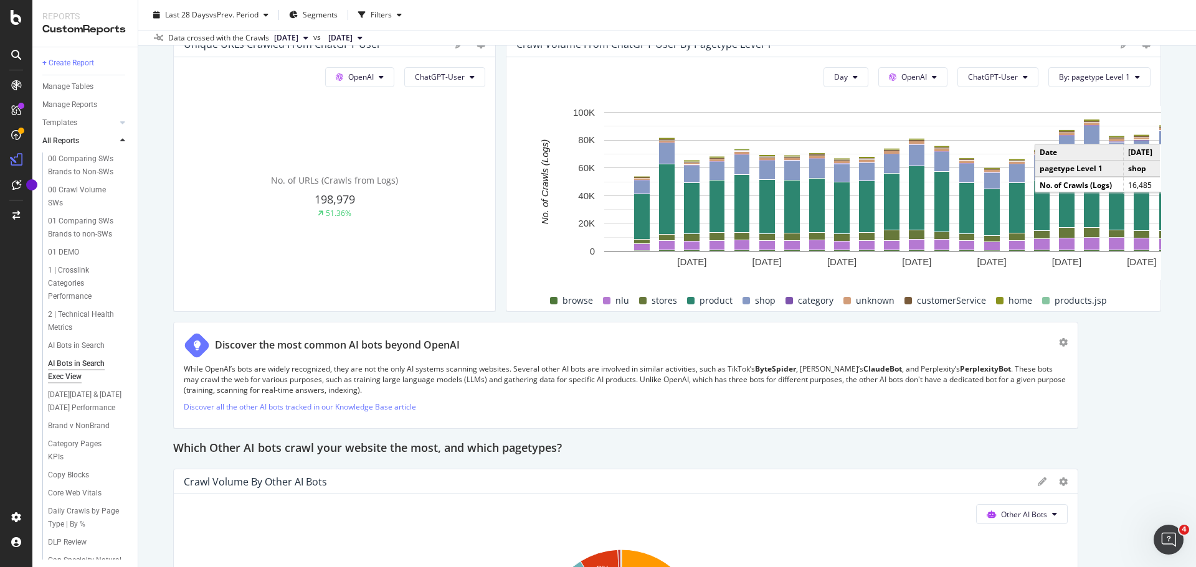
drag, startPoint x: 1067, startPoint y: 410, endPoint x: 816, endPoint y: 420, distance: 250.5
click at [816, 420] on div "This report shows AI bot interaction with your website and its impact on your o…" at bounding box center [667, 208] width 988 height 3003
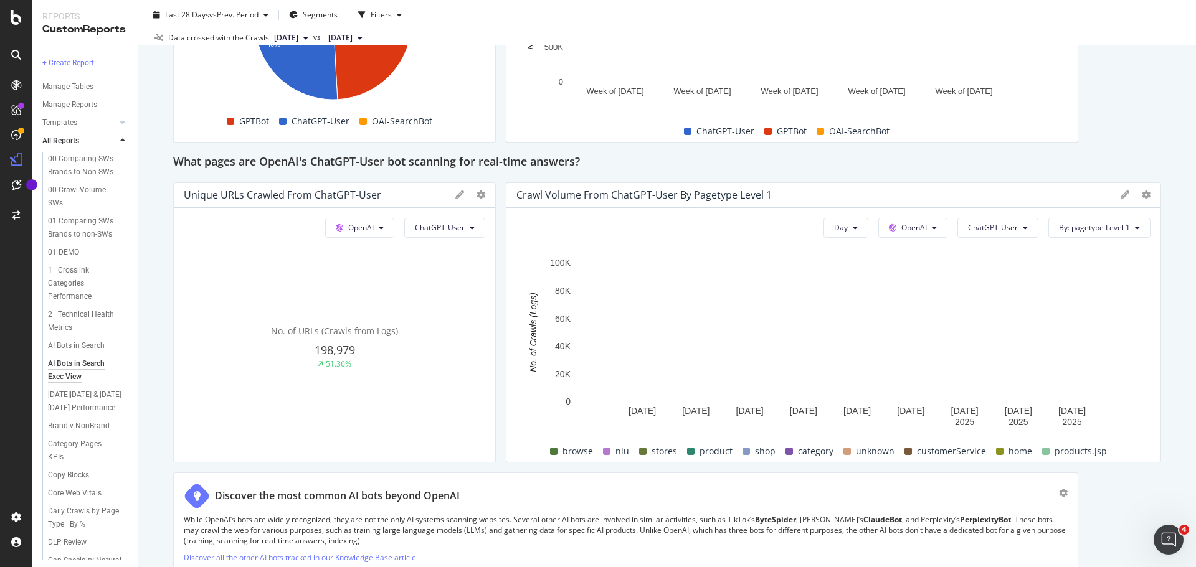
scroll to position [1245, 0]
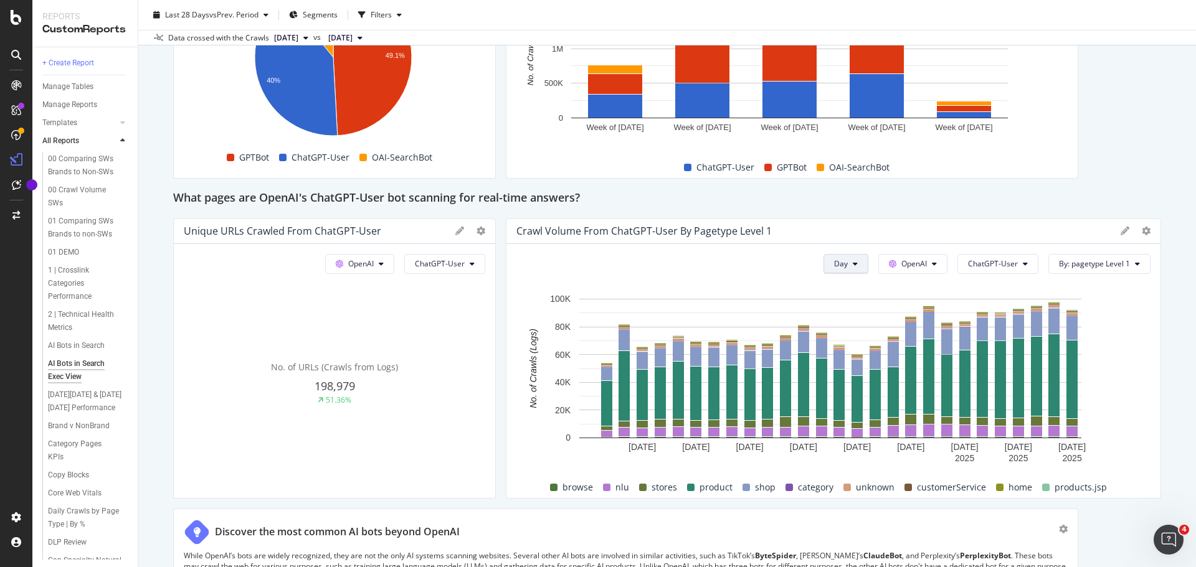
click at [851, 263] on button "Day" at bounding box center [845, 264] width 45 height 20
click at [846, 311] on span "Week" at bounding box center [838, 311] width 22 height 11
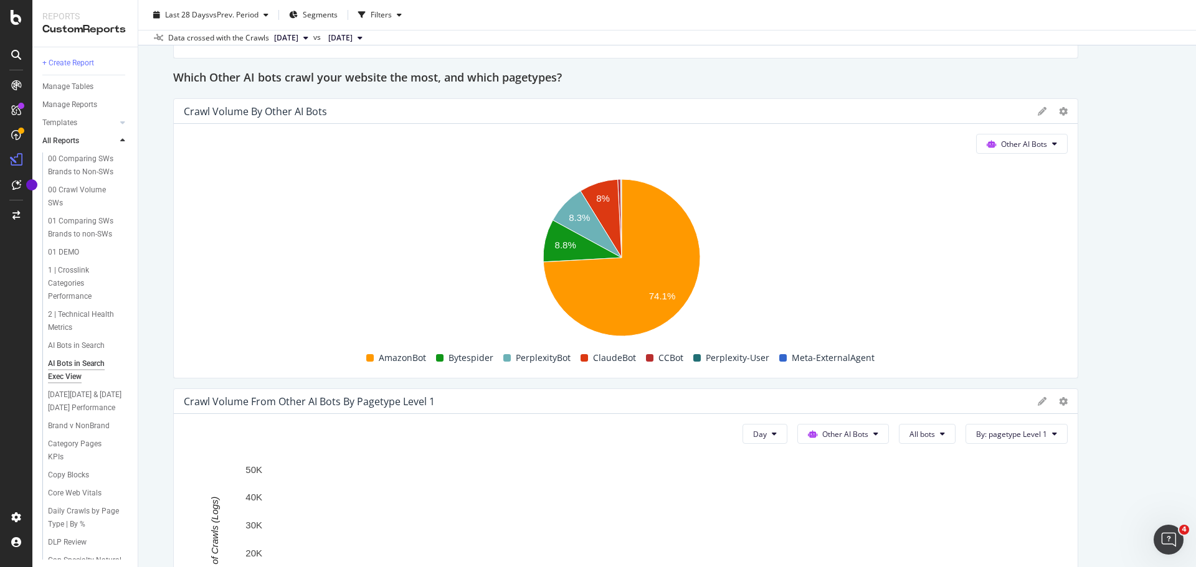
scroll to position [1806, 0]
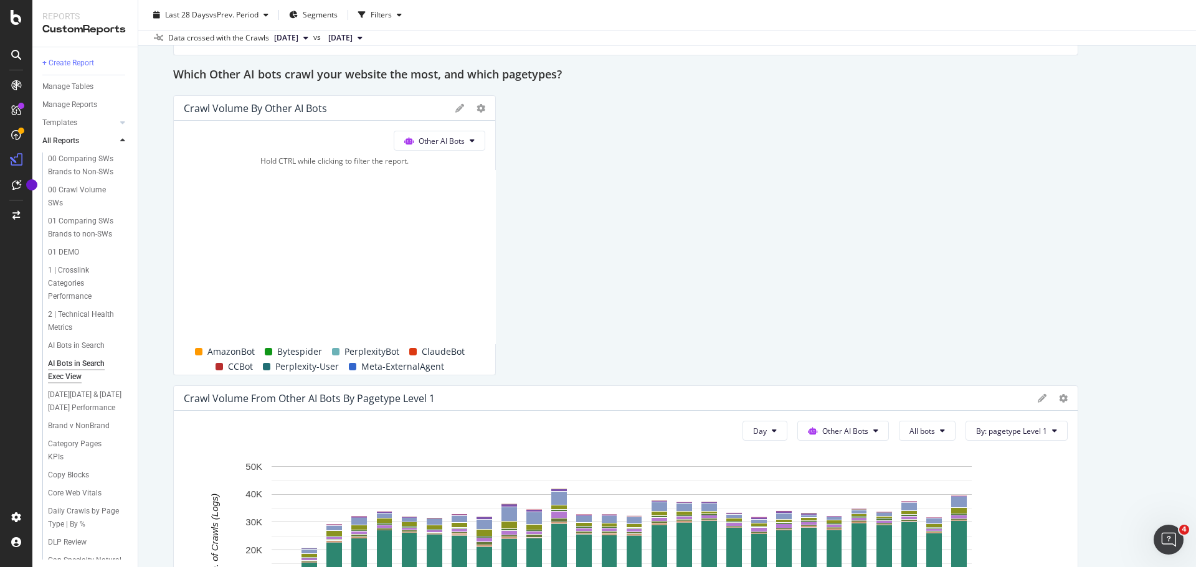
drag, startPoint x: 1065, startPoint y: 246, endPoint x: 438, endPoint y: 213, distance: 627.3
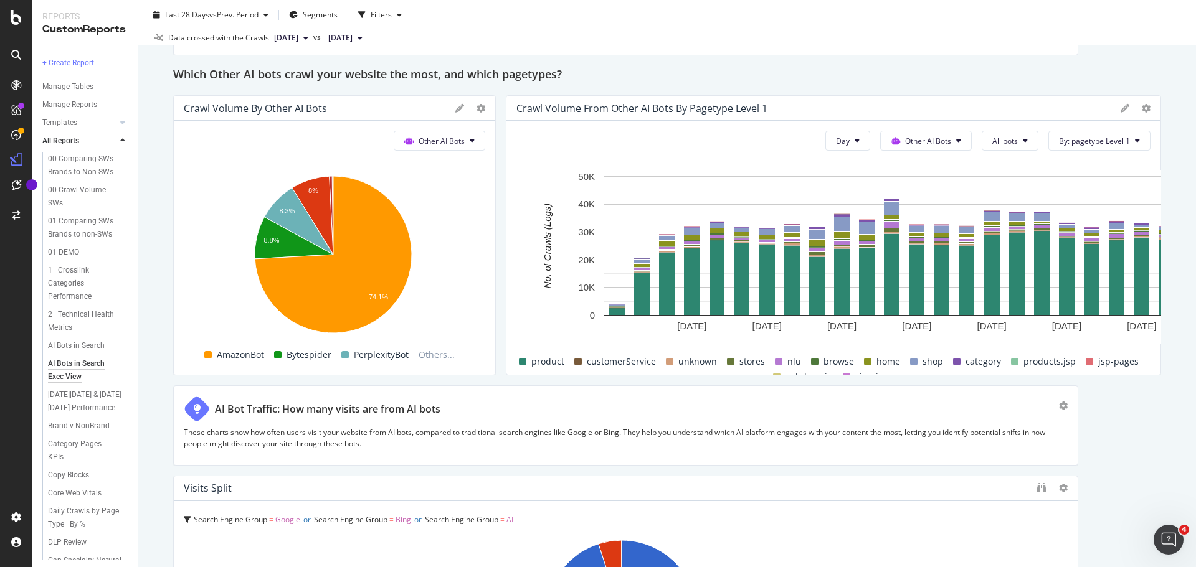
drag, startPoint x: 1064, startPoint y: 465, endPoint x: 798, endPoint y: 462, distance: 265.3
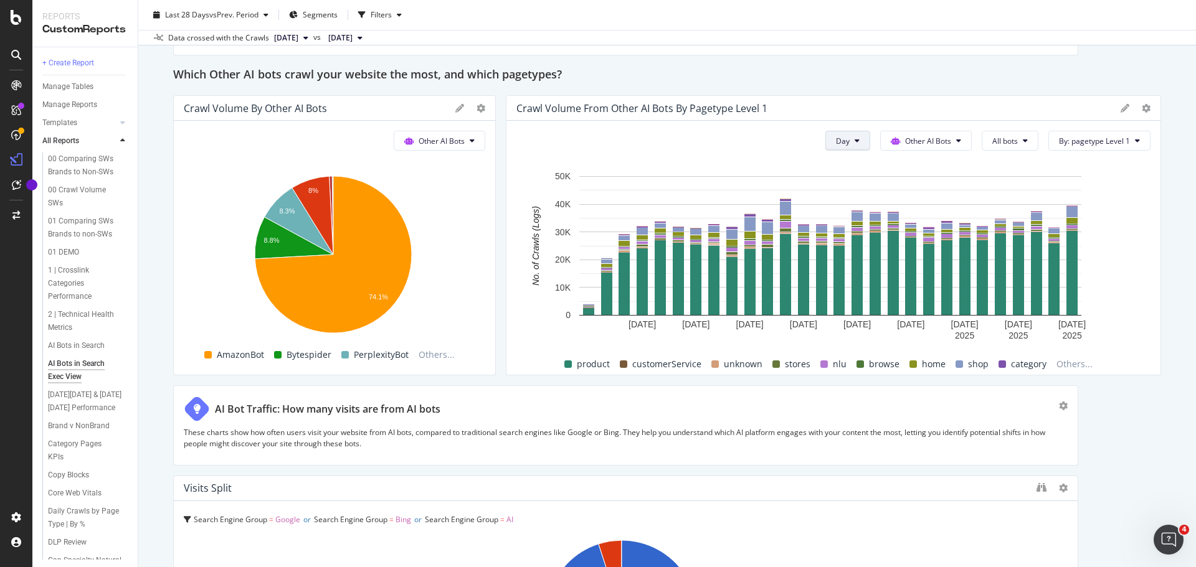
click at [835, 184] on span "Week" at bounding box center [839, 188] width 22 height 11
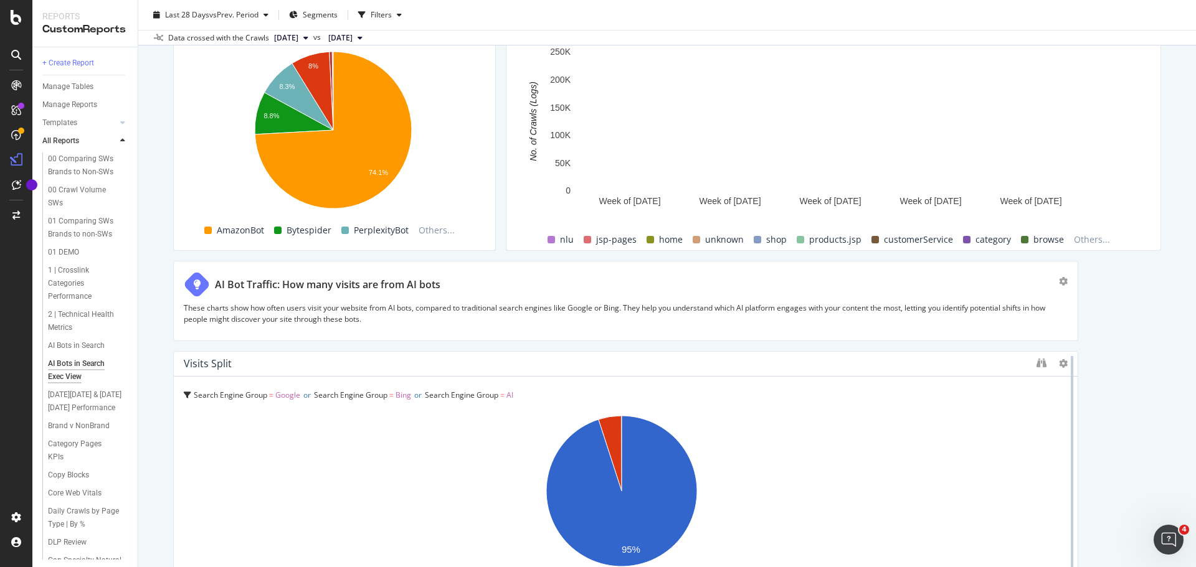
scroll to position [1993, 0]
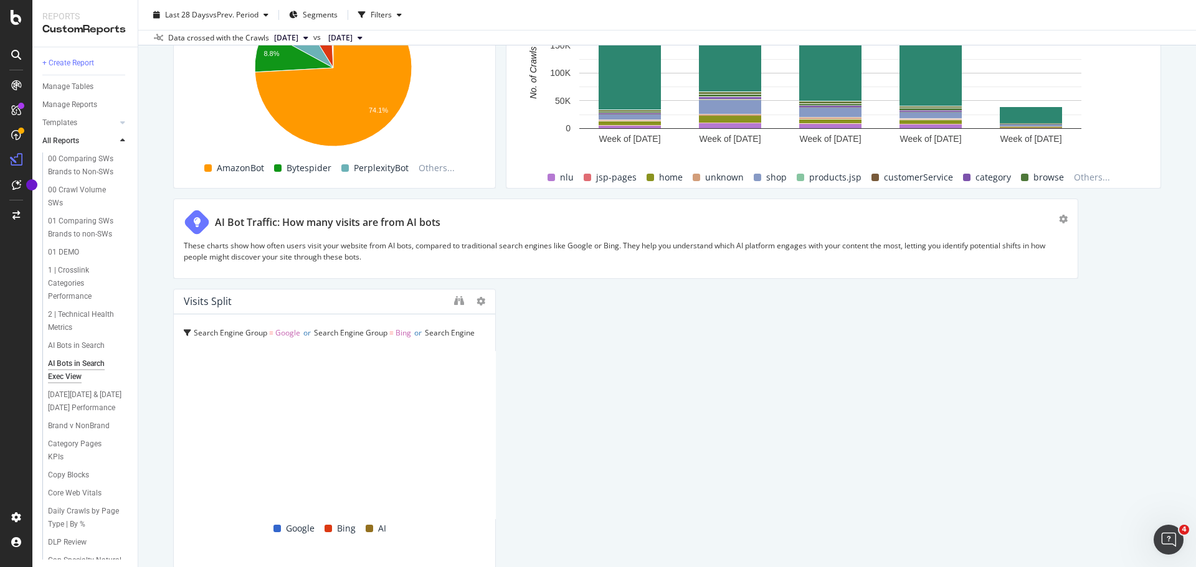
drag, startPoint x: 1068, startPoint y: 402, endPoint x: 426, endPoint y: 392, distance: 642.1
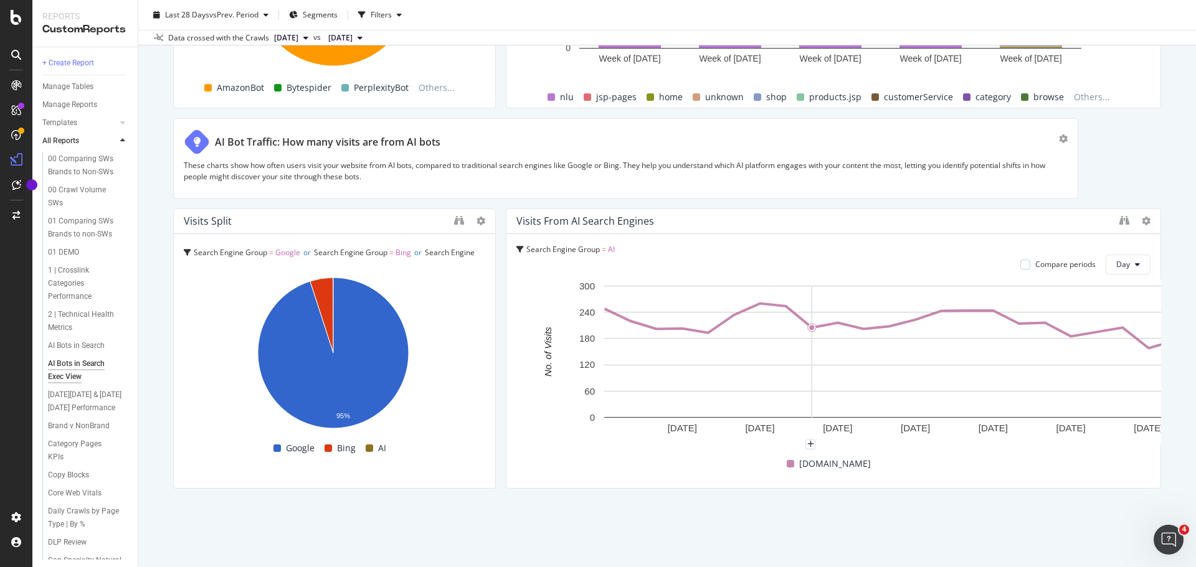
scroll to position [2073, 0]
drag, startPoint x: 1067, startPoint y: 418, endPoint x: 806, endPoint y: 430, distance: 260.5
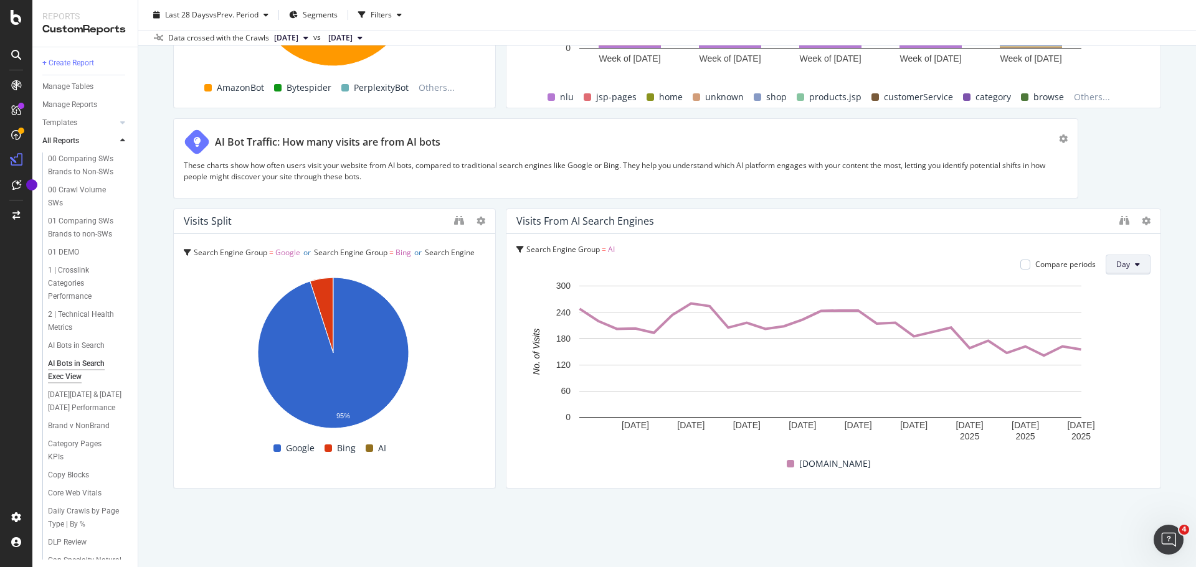
click at [1122, 263] on button "Day" at bounding box center [1127, 265] width 45 height 20
click at [1118, 316] on span "Week" at bounding box center [1118, 312] width 22 height 11
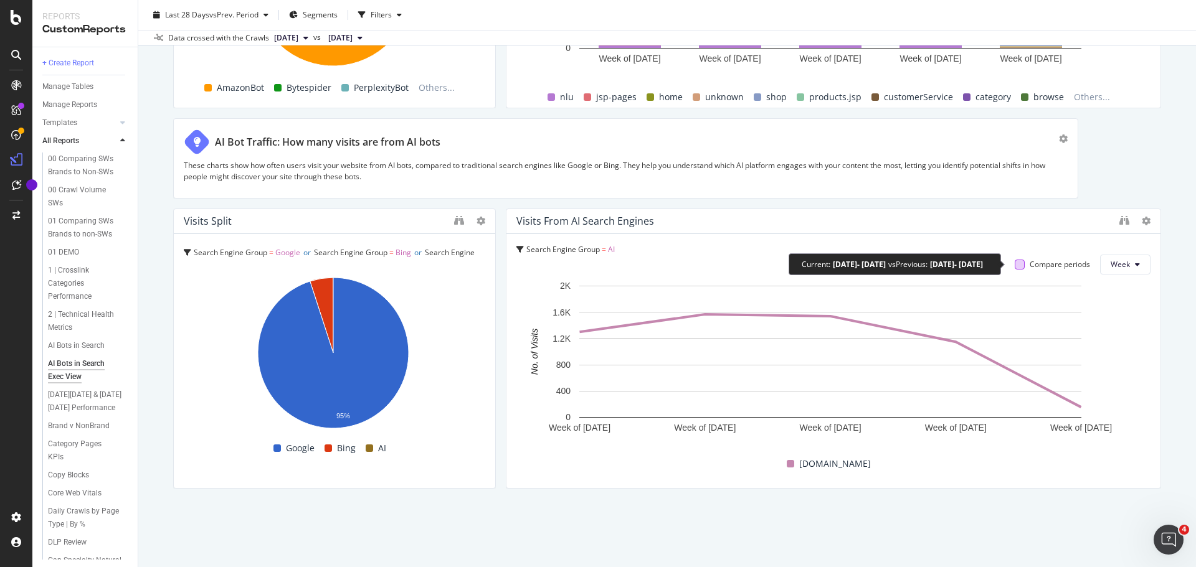
click at [1014, 262] on div at bounding box center [1019, 265] width 10 height 10
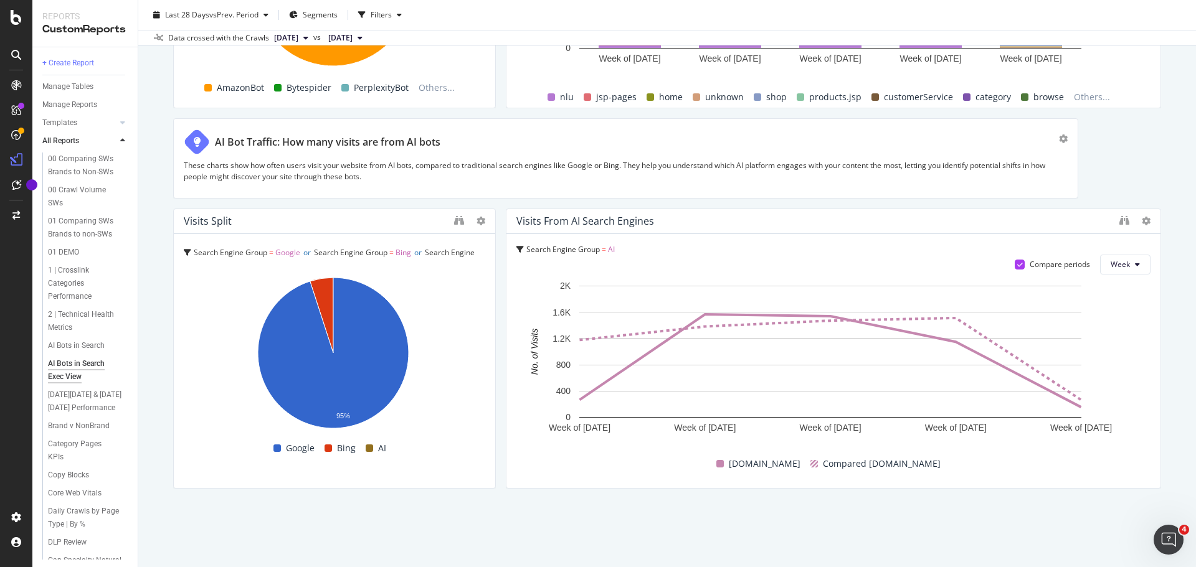
click at [1131, 218] on div at bounding box center [1134, 221] width 31 height 12
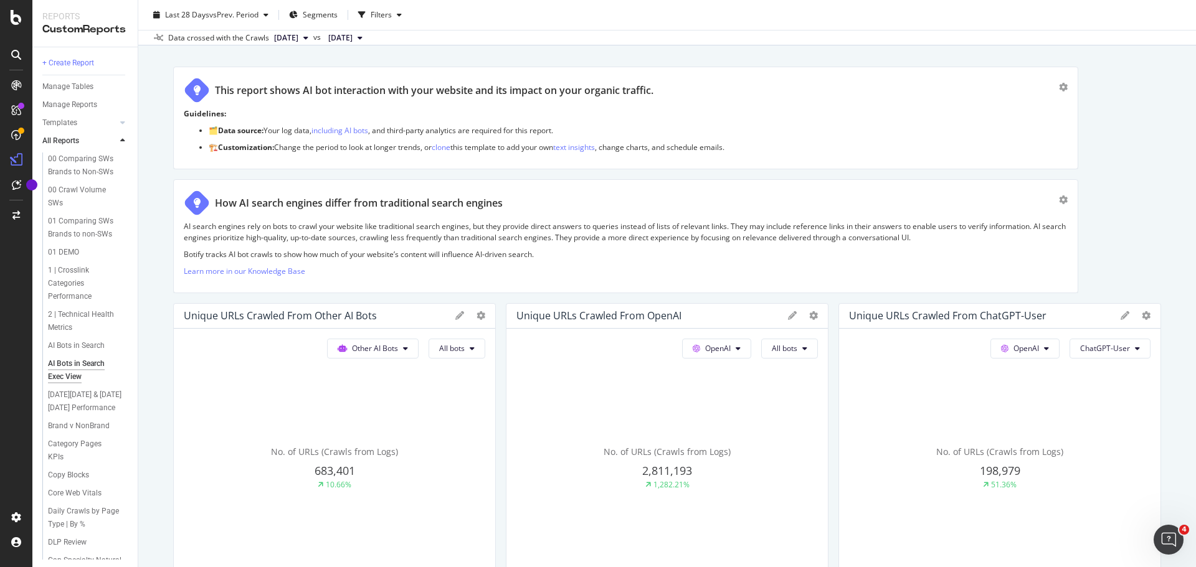
scroll to position [0, 0]
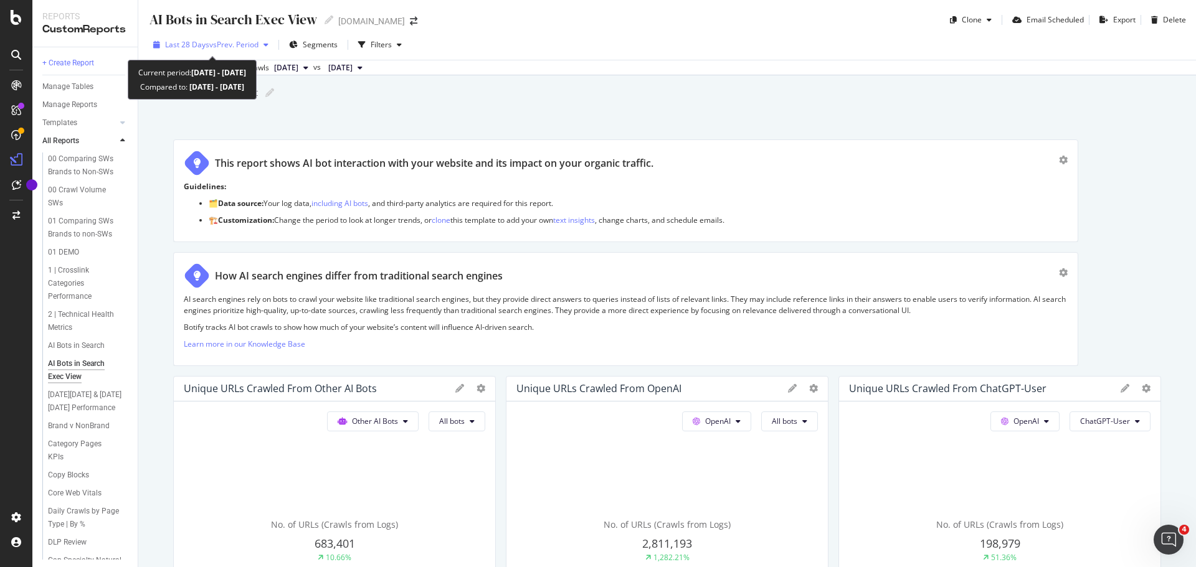
click at [258, 48] on span "vs Prev. Period" at bounding box center [233, 44] width 49 height 11
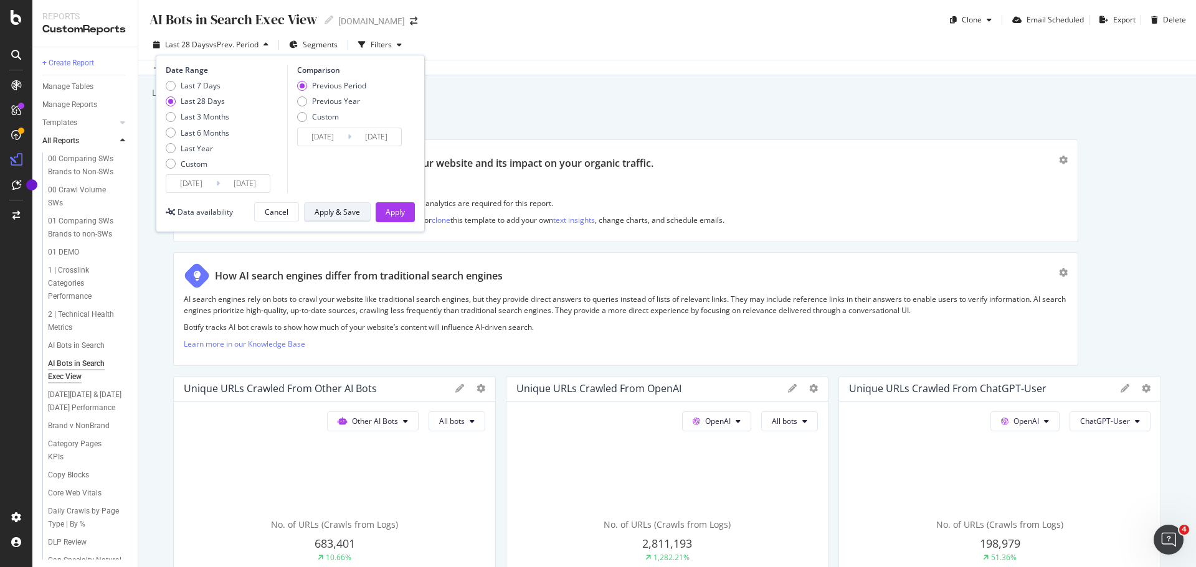
click at [346, 214] on div "Apply & Save" at bounding box center [336, 212] width 45 height 11
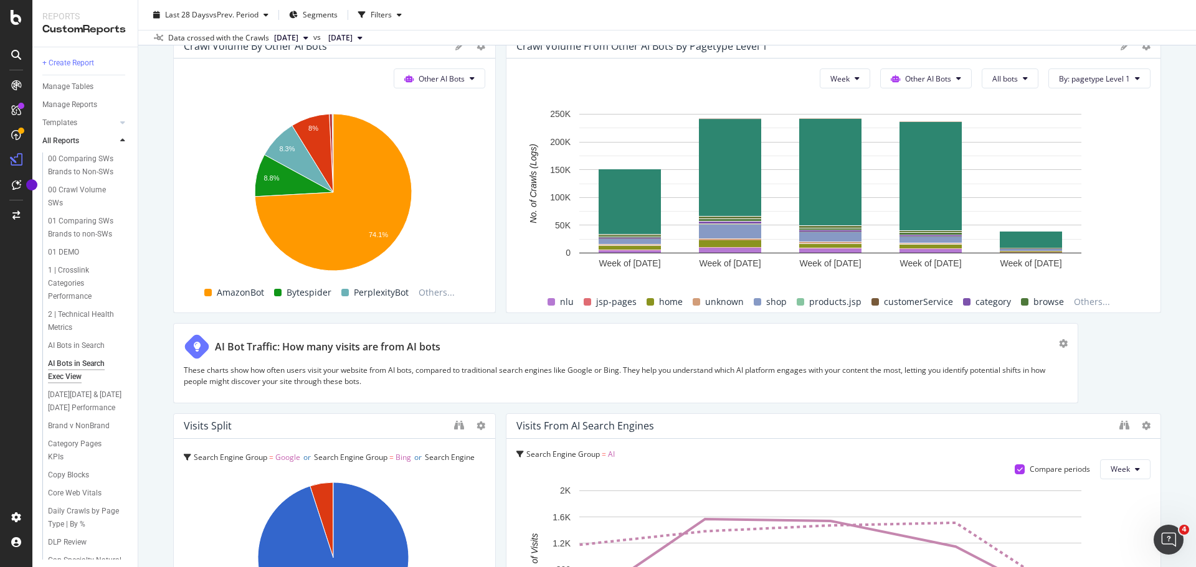
scroll to position [2073, 0]
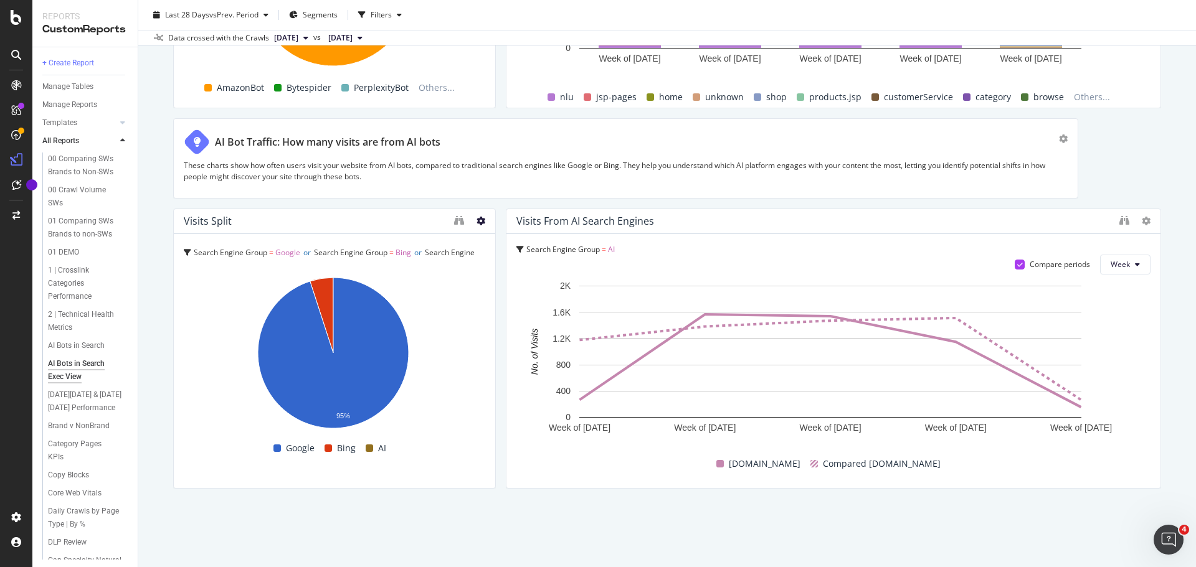
click at [478, 220] on icon at bounding box center [480, 221] width 9 height 9
click at [478, 225] on icon at bounding box center [480, 221] width 9 height 9
click at [384, 227] on div "Visits Split" at bounding box center [316, 221] width 264 height 12
drag, startPoint x: 492, startPoint y: 390, endPoint x: 457, endPoint y: 394, distance: 35.1
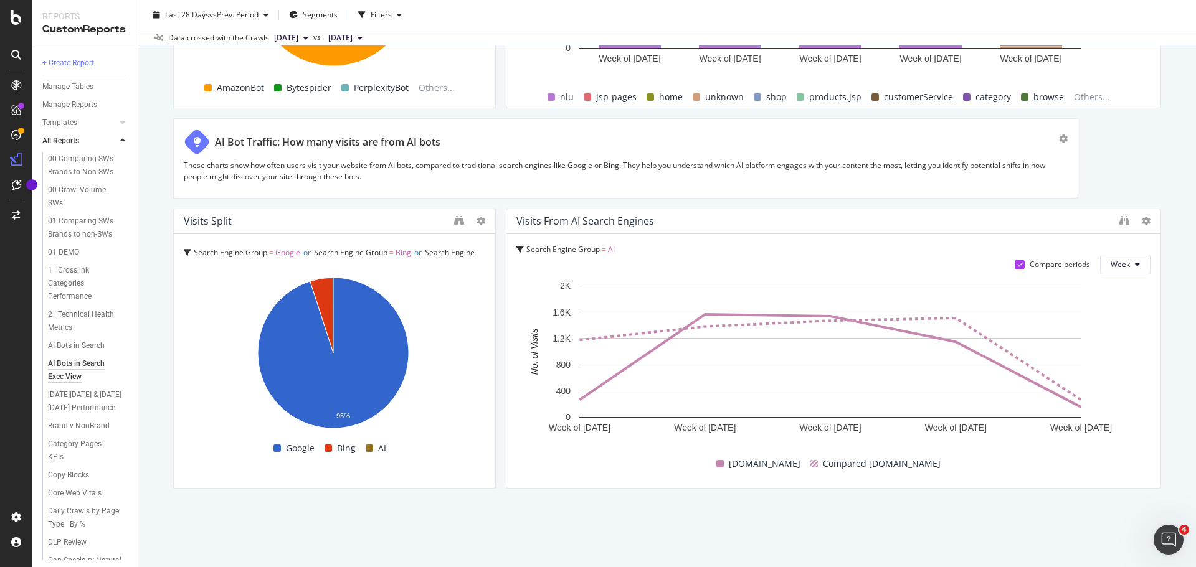
click at [457, 394] on div "Visits Split Search Engine Group = Google or Search Engine Group = Bing or Sear…" at bounding box center [334, 349] width 323 height 280
click at [199, 220] on div "Visits Split" at bounding box center [208, 221] width 48 height 12
click at [183, 250] on div "Search Engine Group = Google or Search Engine Group = Bing or Search Engine Gro…" at bounding box center [334, 361] width 321 height 254
click at [186, 252] on icon at bounding box center [187, 252] width 7 height 7
click at [278, 324] on span "AI" at bounding box center [276, 322] width 7 height 11
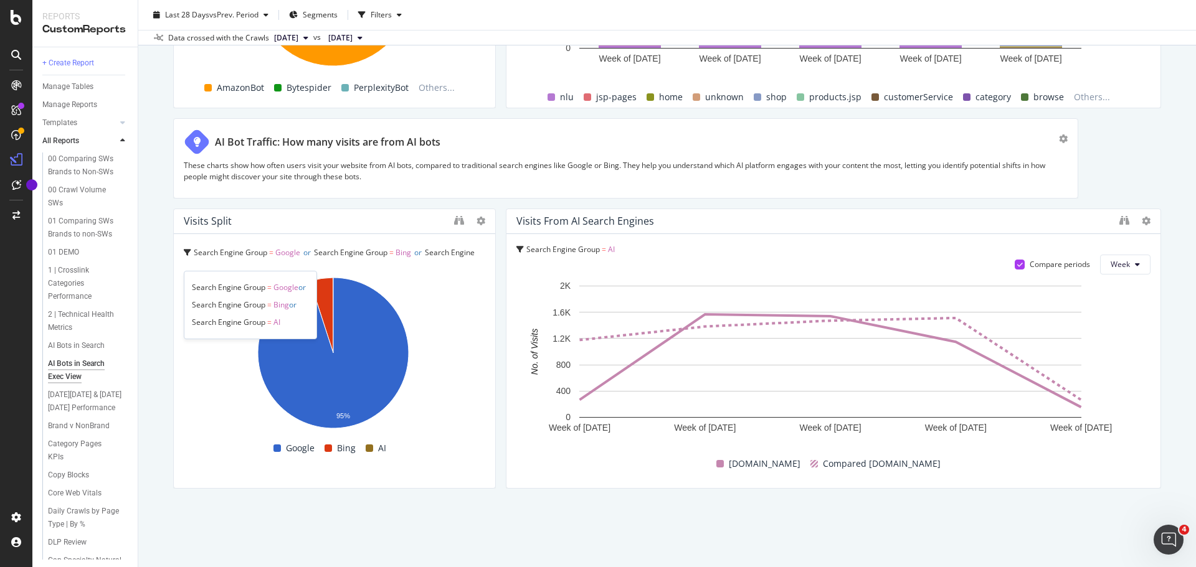
click at [278, 324] on span "AI" at bounding box center [276, 322] width 7 height 11
click at [494, 514] on div "AI Bots in Search Exec View AI Bots in Search Exec View [DOMAIN_NAME] Clone Ema…" at bounding box center [666, 283] width 1057 height 567
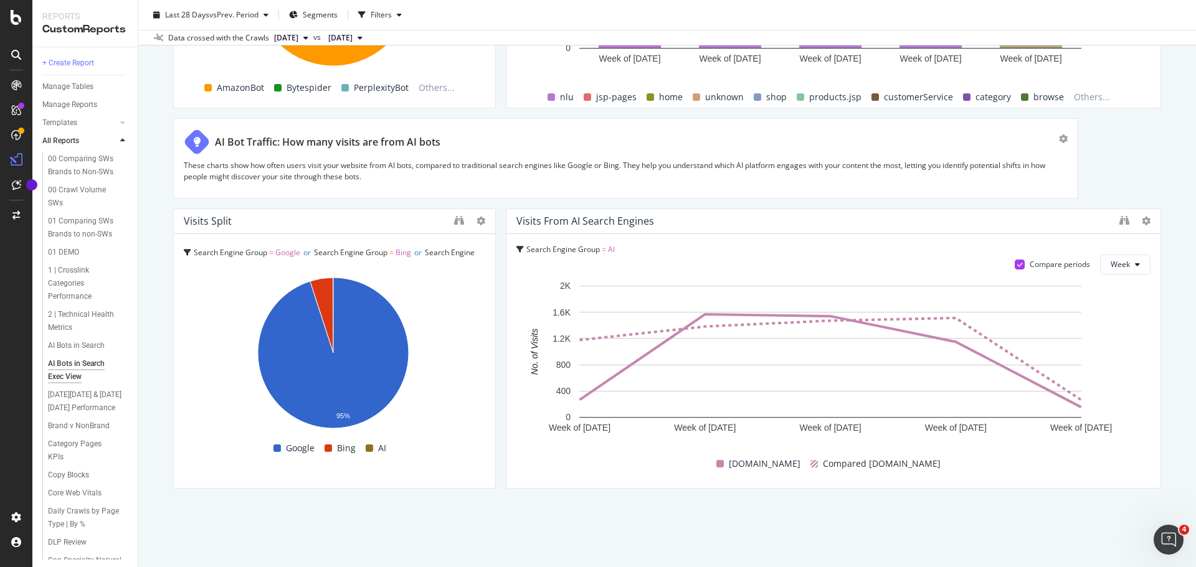
click at [1130, 221] on div at bounding box center [1134, 221] width 31 height 12
click at [1141, 221] on icon at bounding box center [1145, 221] width 9 height 9
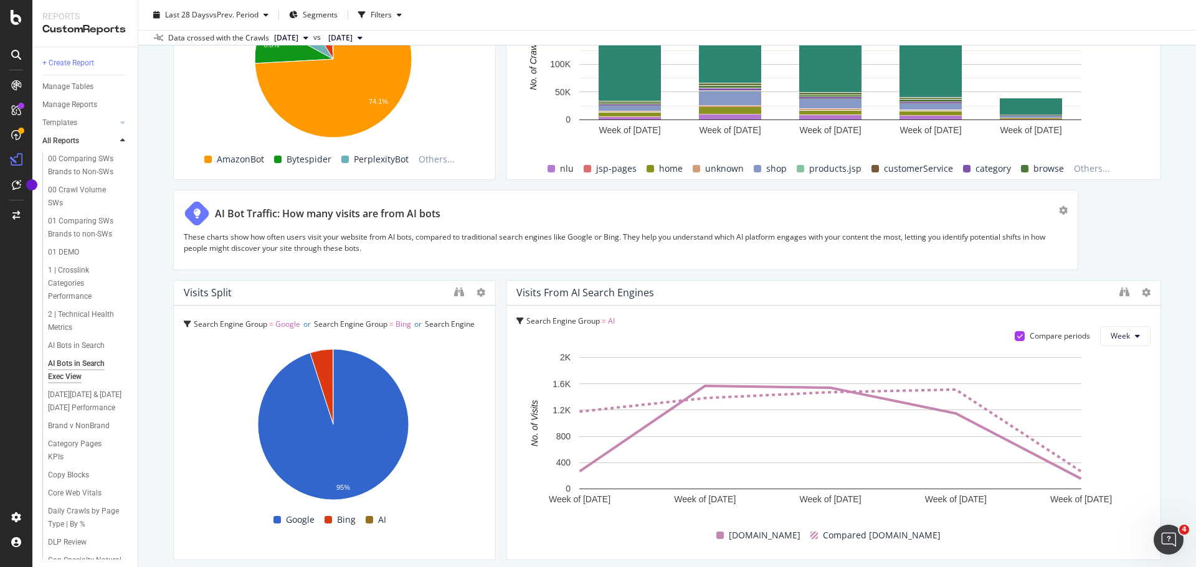
scroll to position [2011, 0]
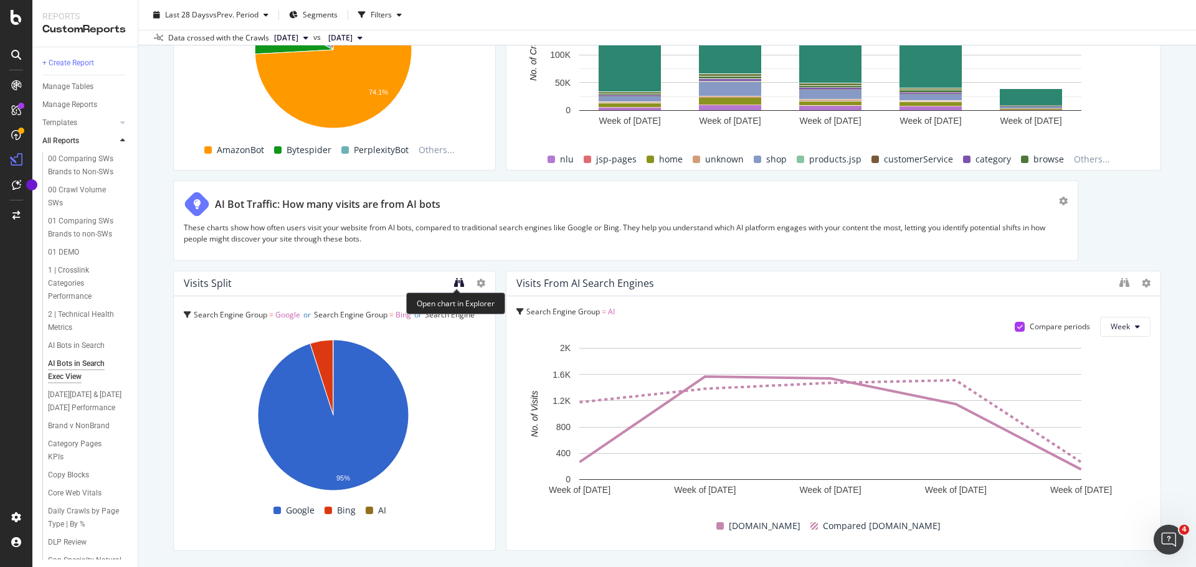
click at [459, 286] on icon "binoculars" at bounding box center [459, 283] width 10 height 10
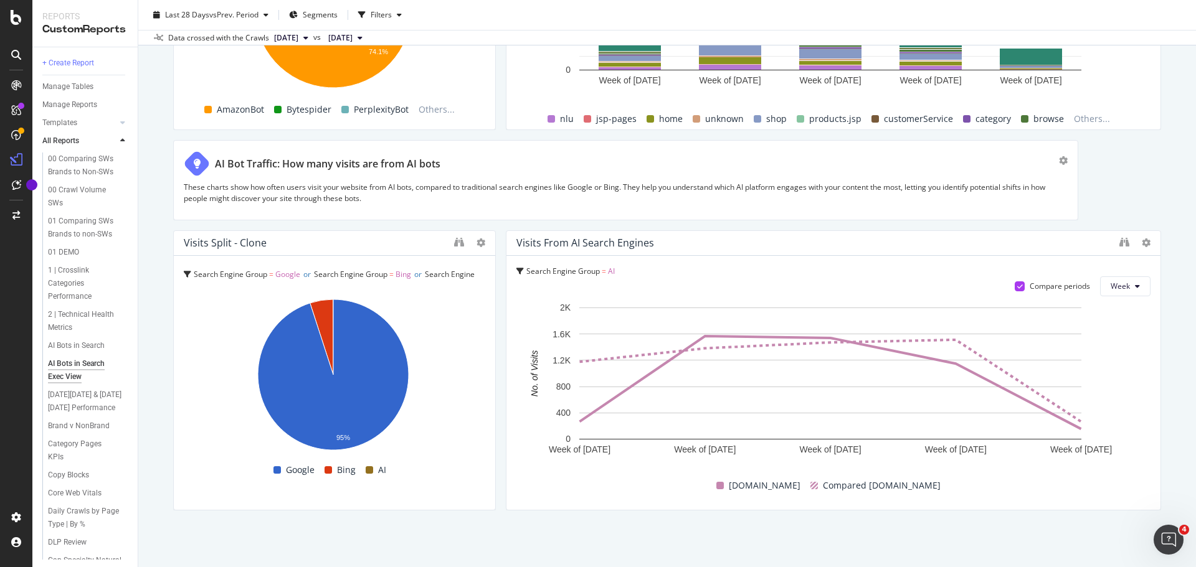
scroll to position [2073, 0]
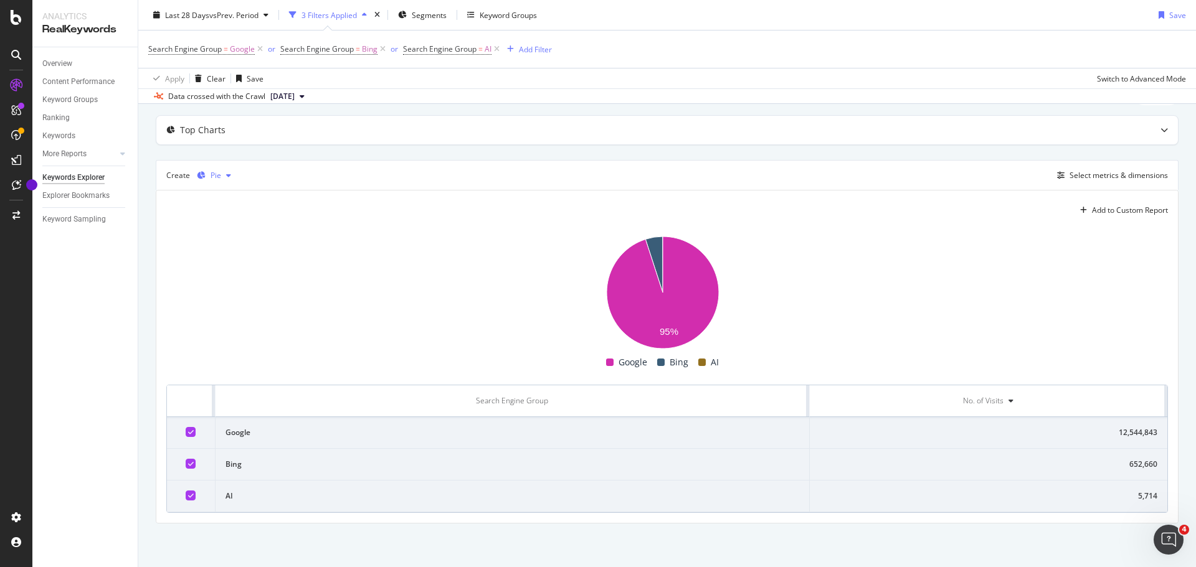
scroll to position [56, 0]
click at [217, 177] on div "Pie" at bounding box center [215, 175] width 11 height 7
click at [224, 239] on div "Series" at bounding box center [233, 237] width 22 height 11
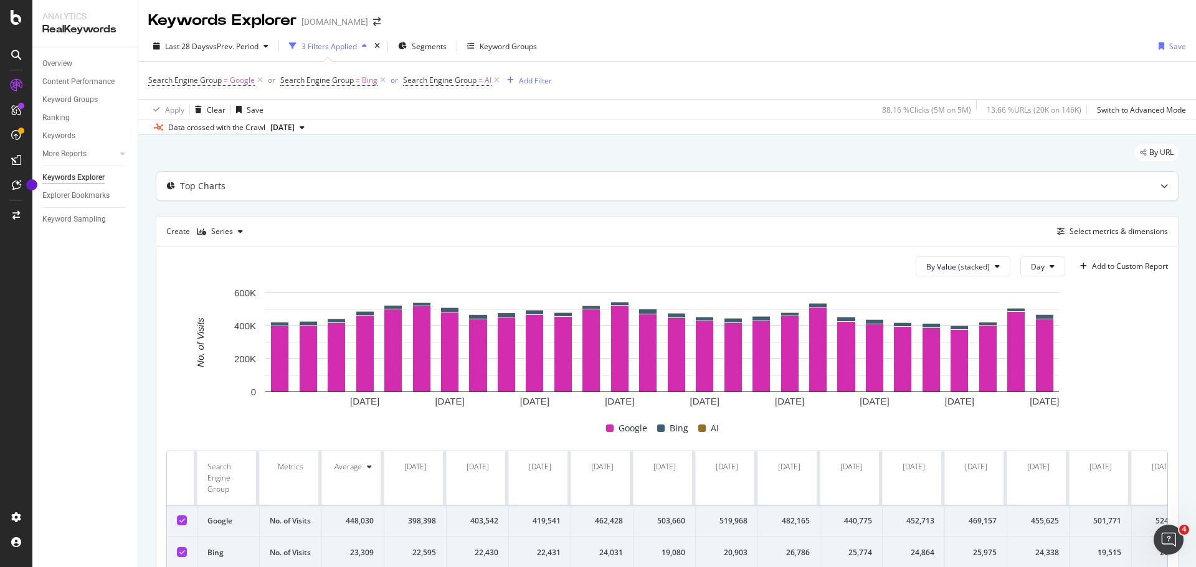
click at [1160, 189] on icon at bounding box center [1163, 185] width 7 height 7
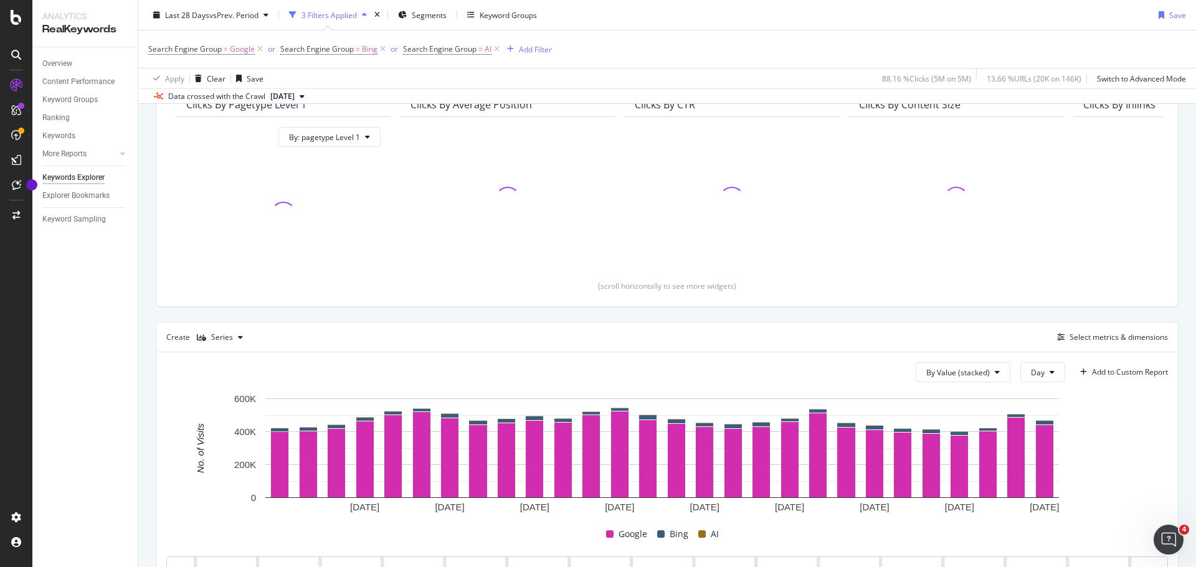
scroll to position [125, 0]
click at [233, 336] on div "button" at bounding box center [240, 336] width 15 height 7
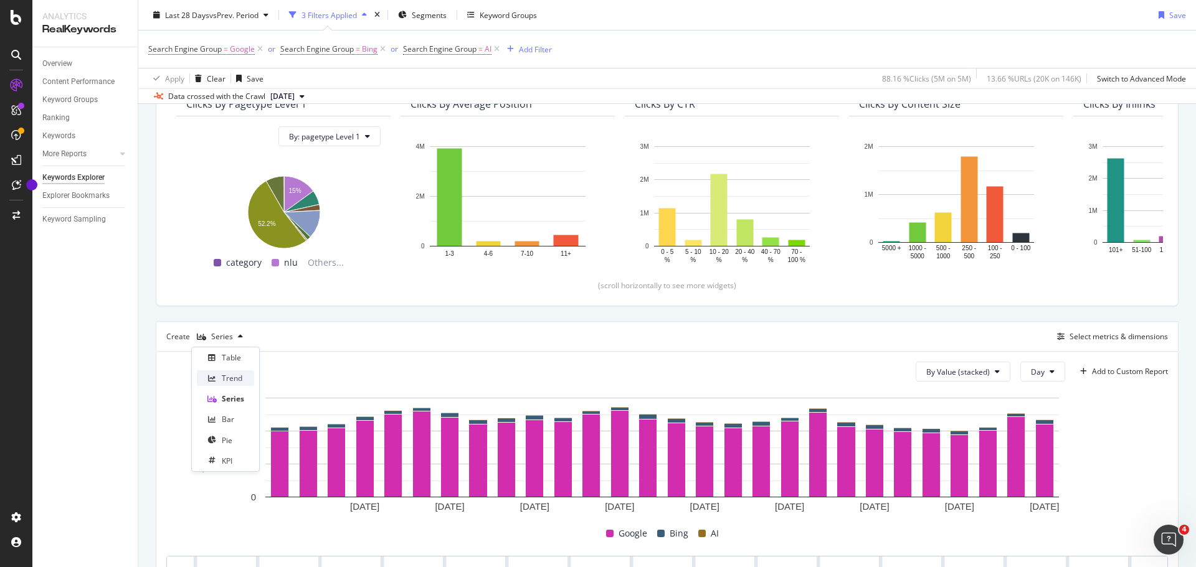
click at [229, 378] on div "Trend" at bounding box center [232, 378] width 21 height 11
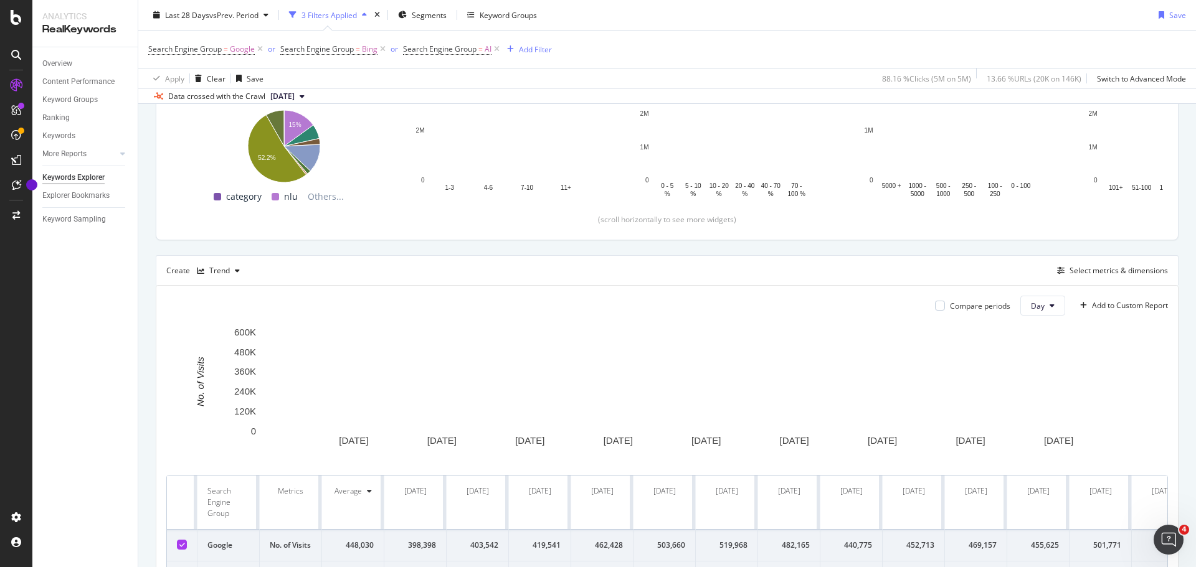
scroll to position [249, 0]
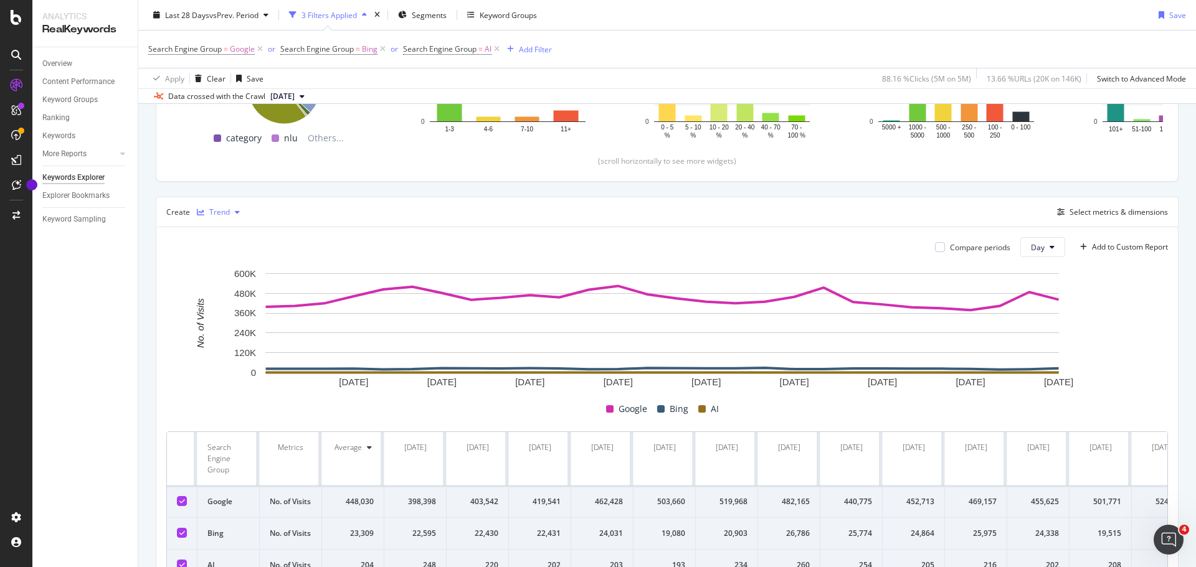
click at [227, 212] on div "Trend" at bounding box center [219, 212] width 21 height 7
click at [226, 235] on div "Table" at bounding box center [231, 233] width 19 height 11
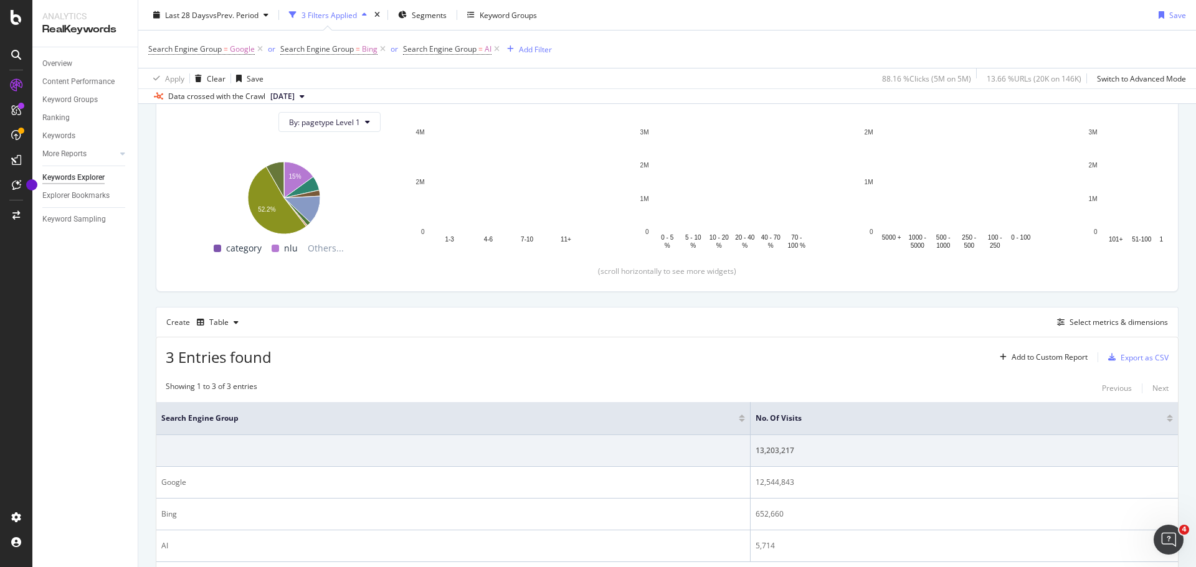
scroll to position [205, 0]
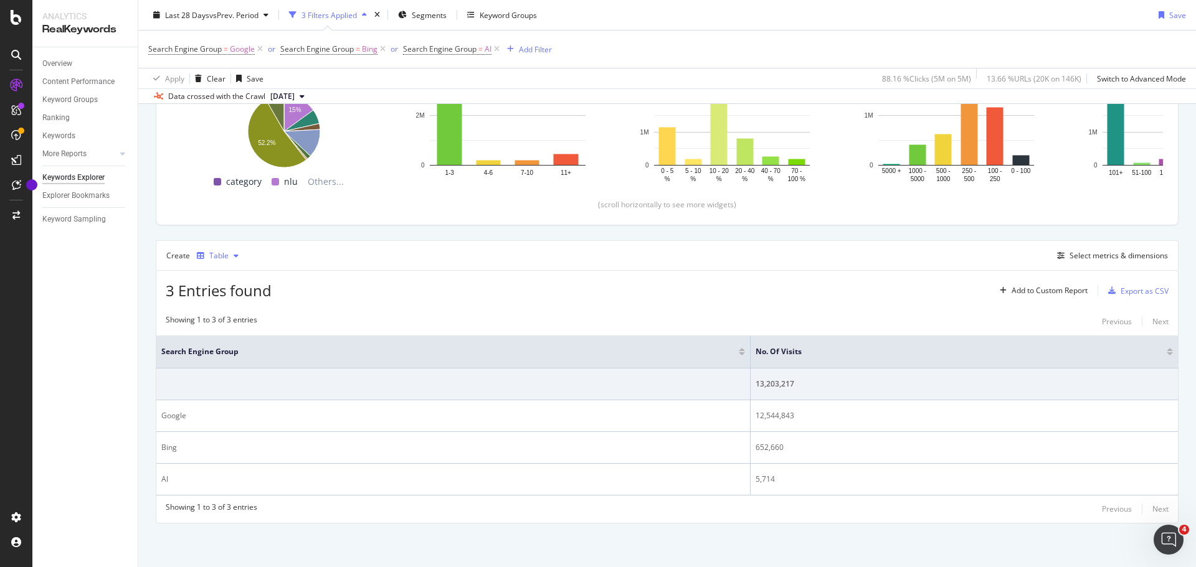
click at [221, 254] on div "Table" at bounding box center [218, 255] width 19 height 7
click at [236, 377] on div "KPI" at bounding box center [225, 380] width 57 height 16
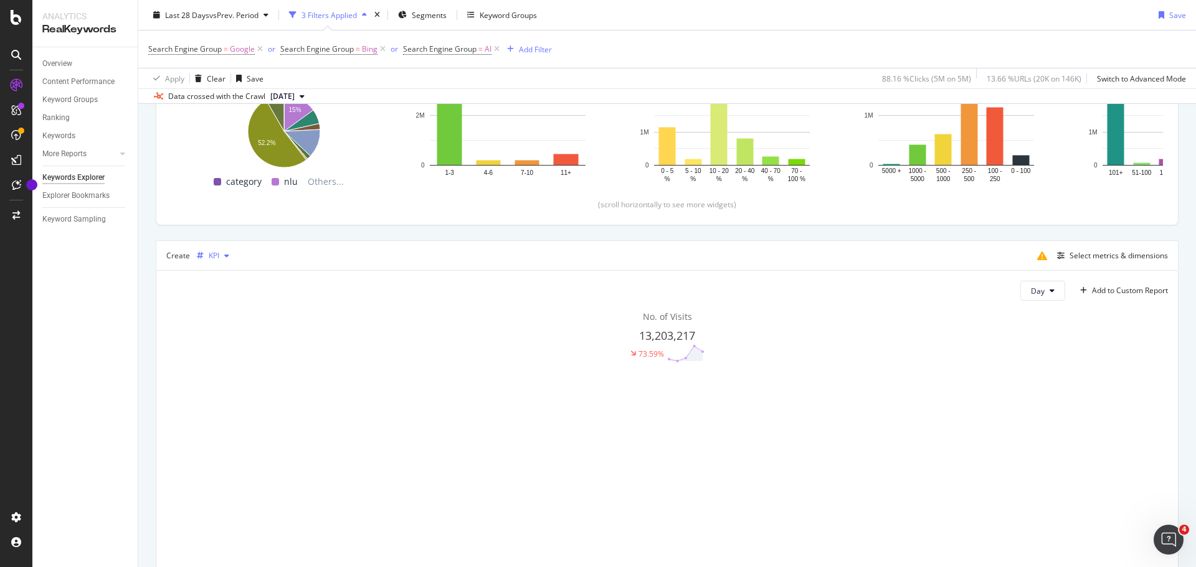
click at [219, 256] on div "button" at bounding box center [226, 255] width 15 height 7
click at [219, 316] on div "Series" at bounding box center [225, 318] width 57 height 16
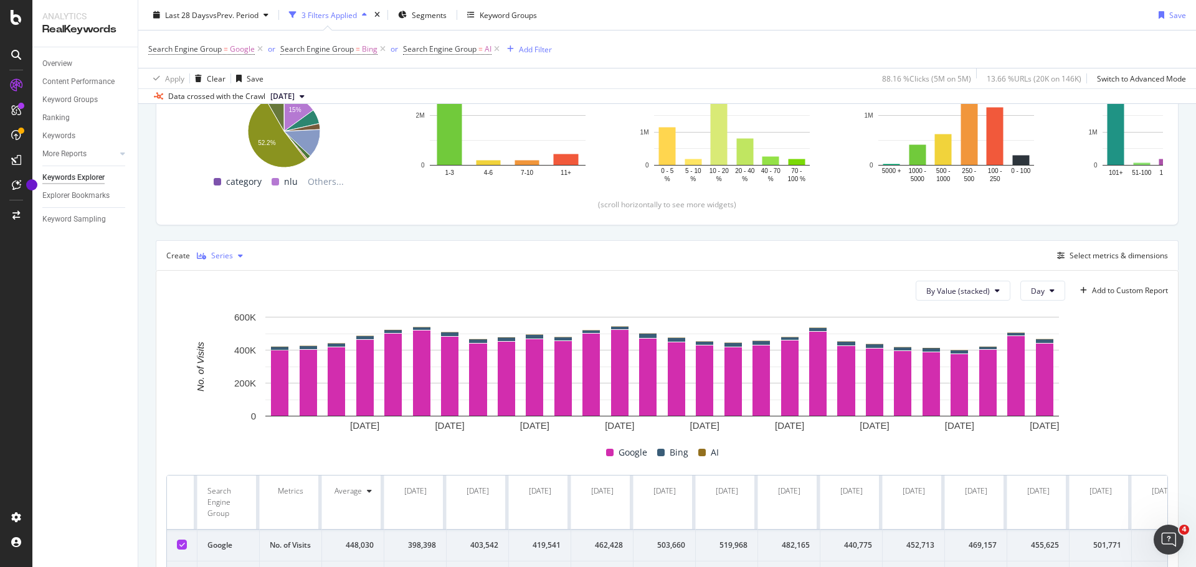
click at [223, 258] on div "Series" at bounding box center [222, 255] width 22 height 7
click at [230, 357] on div "Pie" at bounding box center [227, 359] width 11 height 11
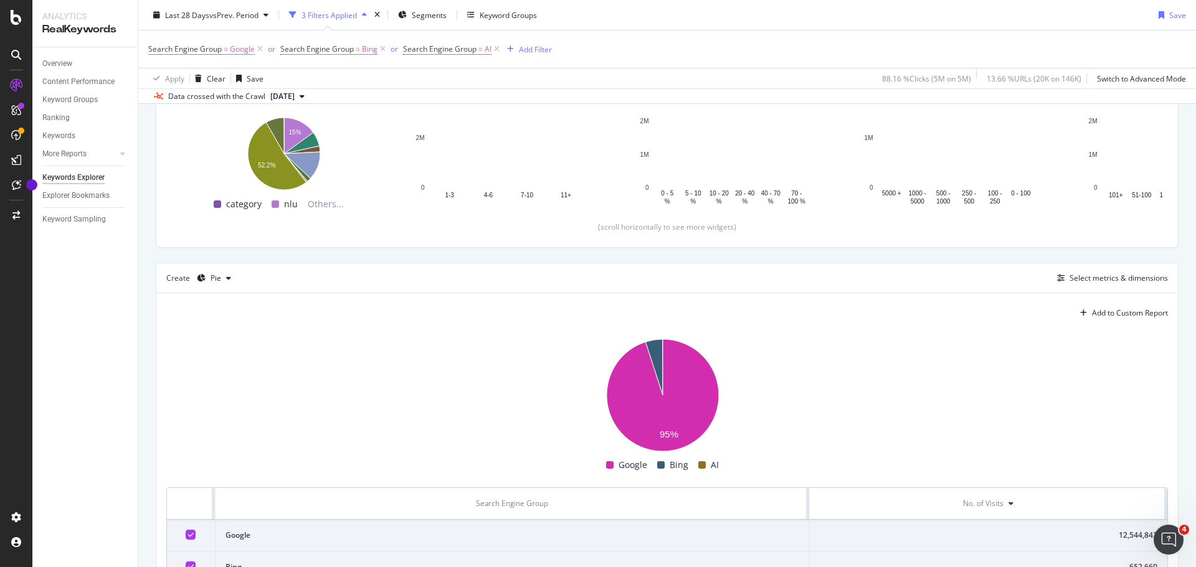
scroll to position [161, 0]
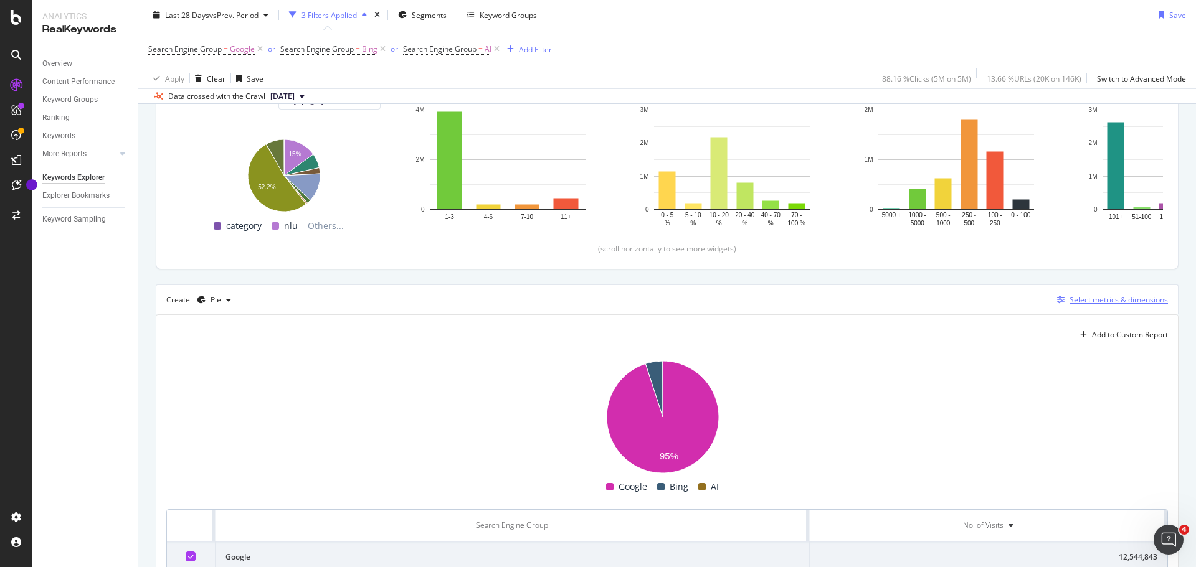
click at [1132, 298] on div "Select metrics & dimensions" at bounding box center [1118, 300] width 98 height 11
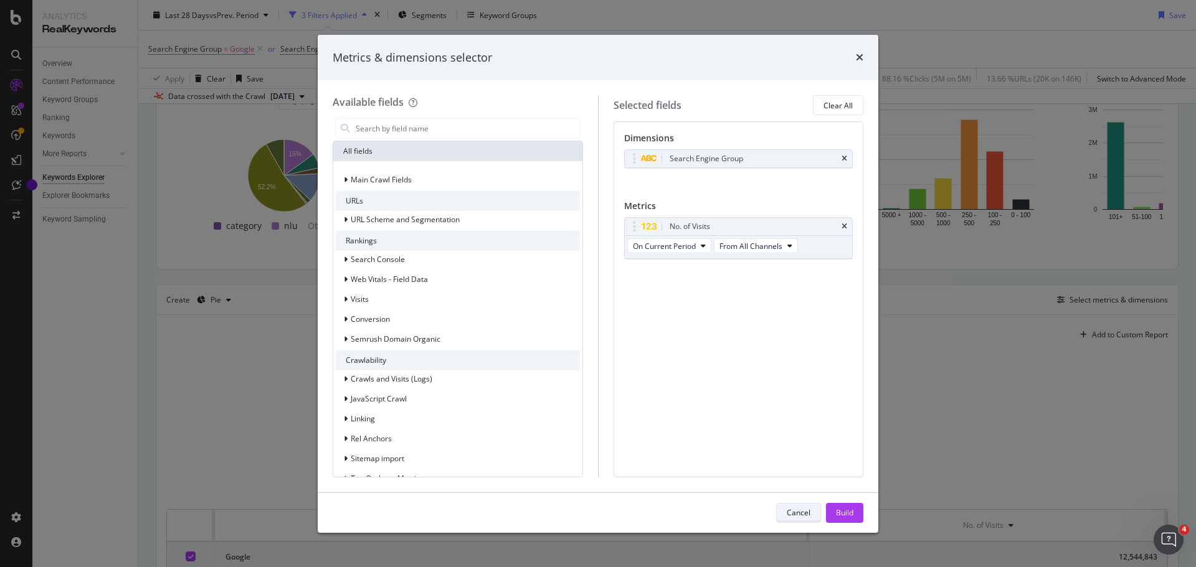
click at [796, 510] on div "Cancel" at bounding box center [798, 513] width 24 height 11
